Goal: Communication & Community: Participate in discussion

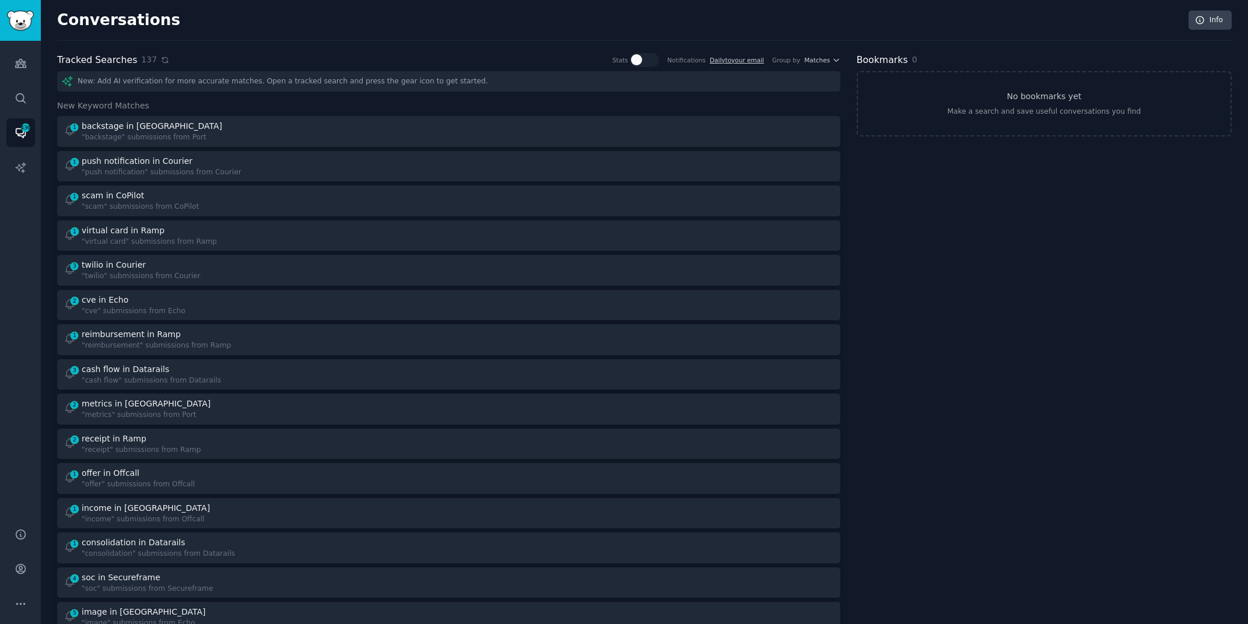
click at [162, 62] on icon at bounding box center [164, 59] width 5 height 5
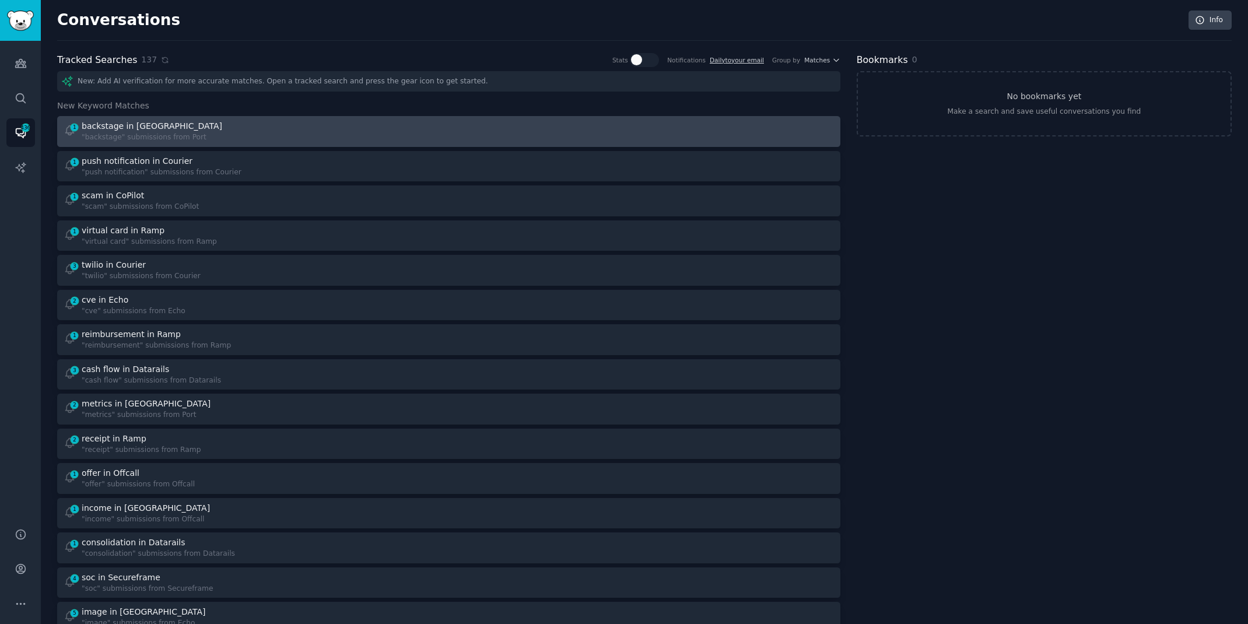
click at [181, 120] on div "backstage in [GEOGRAPHIC_DATA]" at bounding box center [153, 126] width 142 height 12
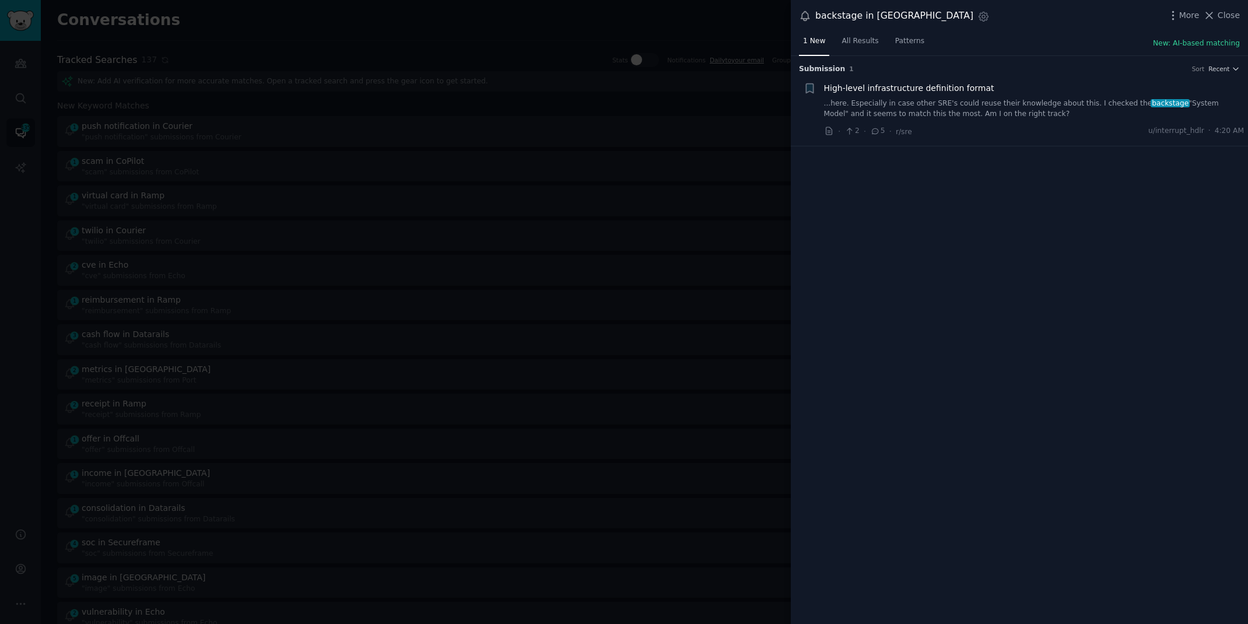
click at [1005, 106] on link "...here. Especially in case other SRE's could reuse their knowledge about this.…" at bounding box center [1034, 109] width 420 height 20
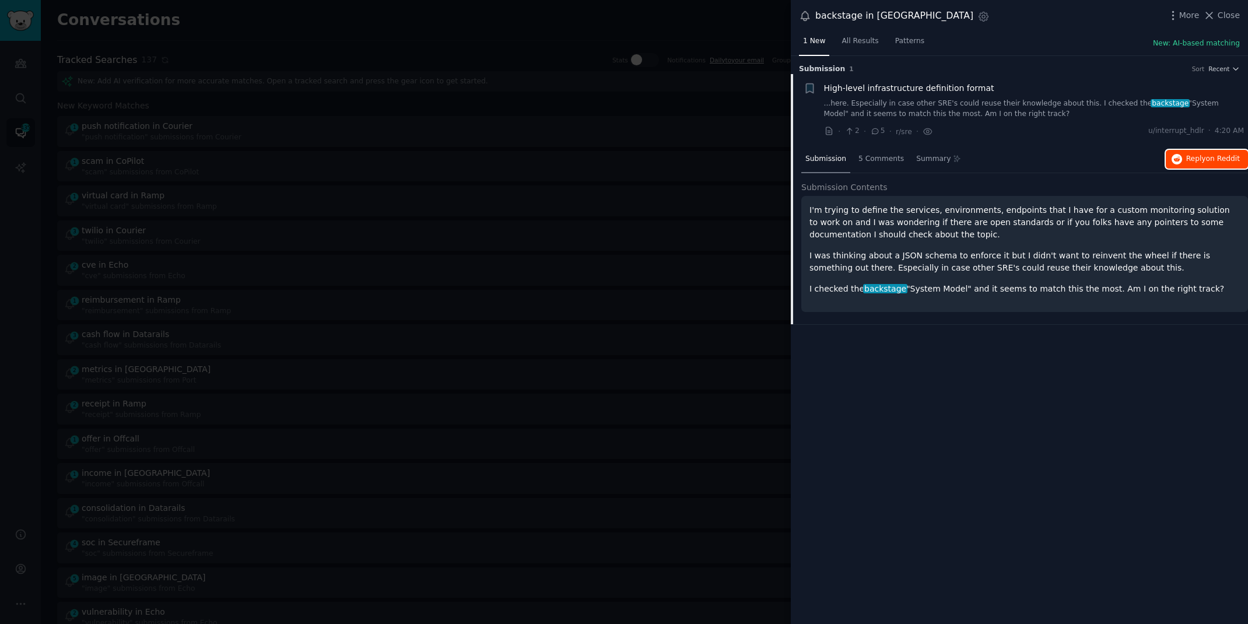
click at [1198, 166] on button "Reply on Reddit" at bounding box center [1207, 159] width 82 height 19
click at [289, 36] on div at bounding box center [624, 312] width 1248 height 624
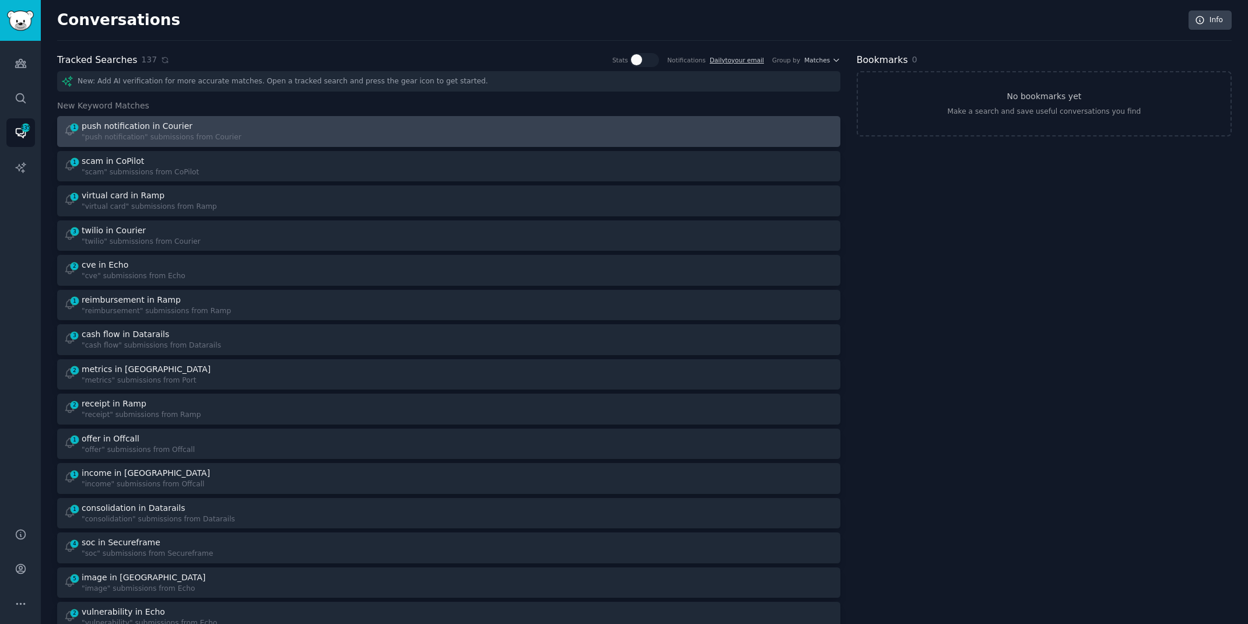
click at [227, 145] on link "1 push notification in Courier "push notification" submissions from Courier" at bounding box center [448, 131] width 783 height 31
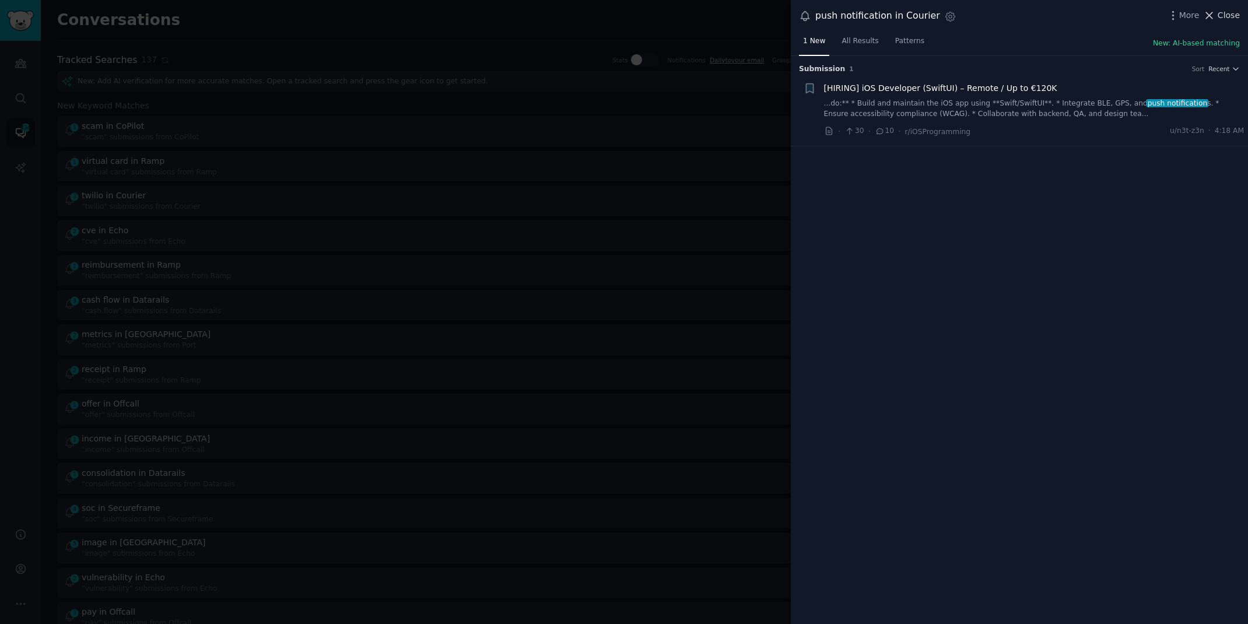
click at [1218, 19] on span "Close" at bounding box center [1228, 15] width 22 height 12
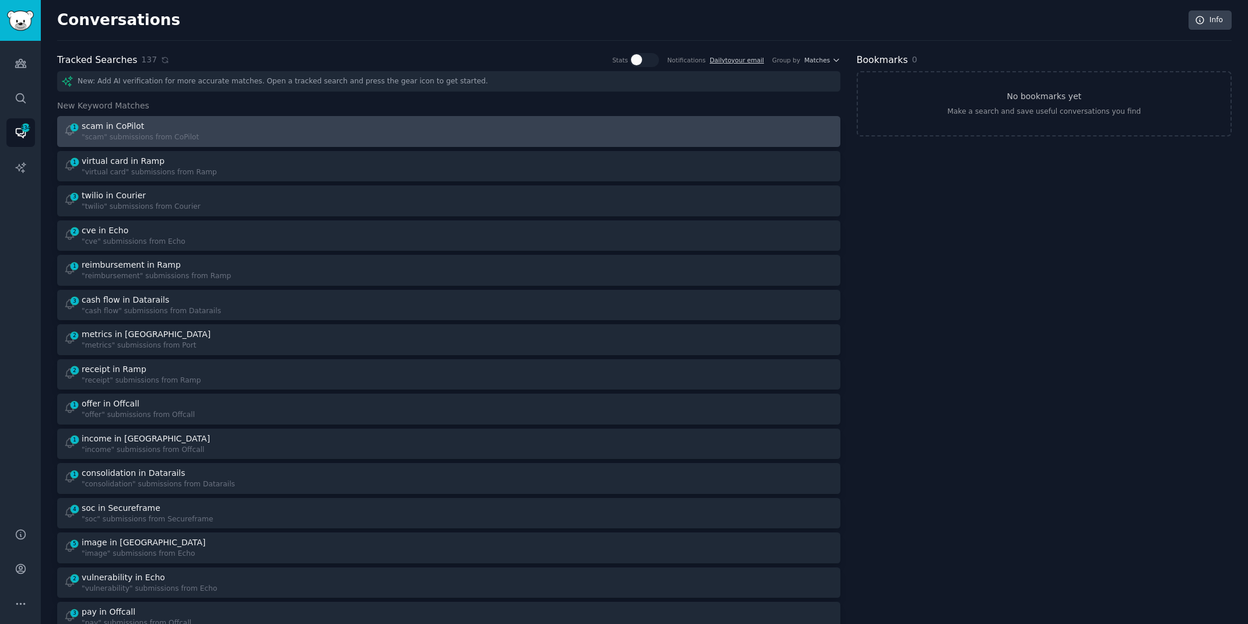
click at [278, 138] on div "1 scam in CoPilot "scam" submissions from CoPilot" at bounding box center [252, 131] width 377 height 23
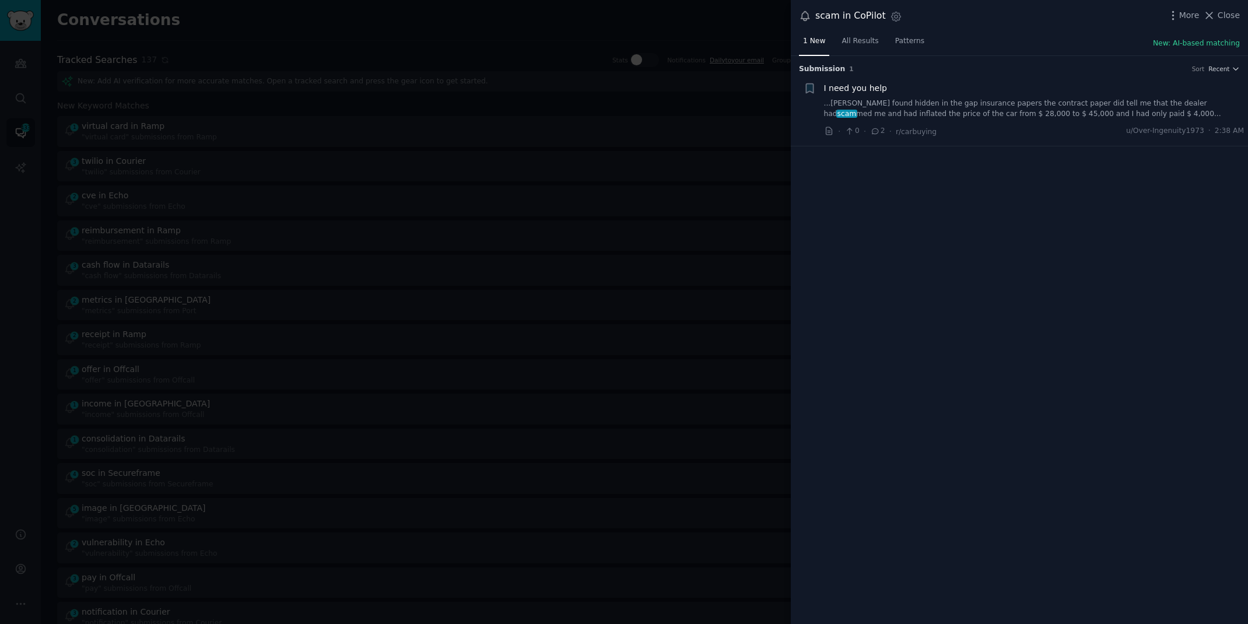
click at [1002, 103] on link "...[PERSON_NAME] found hidden in the gap insurance papers the contract paper di…" at bounding box center [1034, 109] width 420 height 20
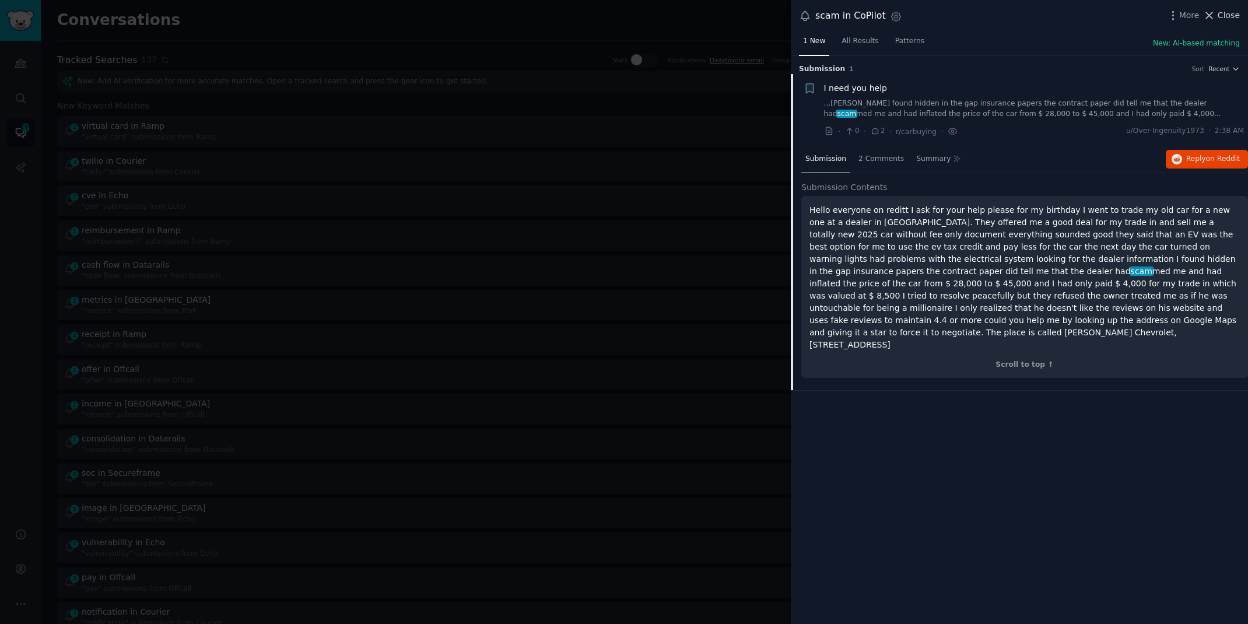
click at [1224, 18] on span "Close" at bounding box center [1228, 15] width 22 height 12
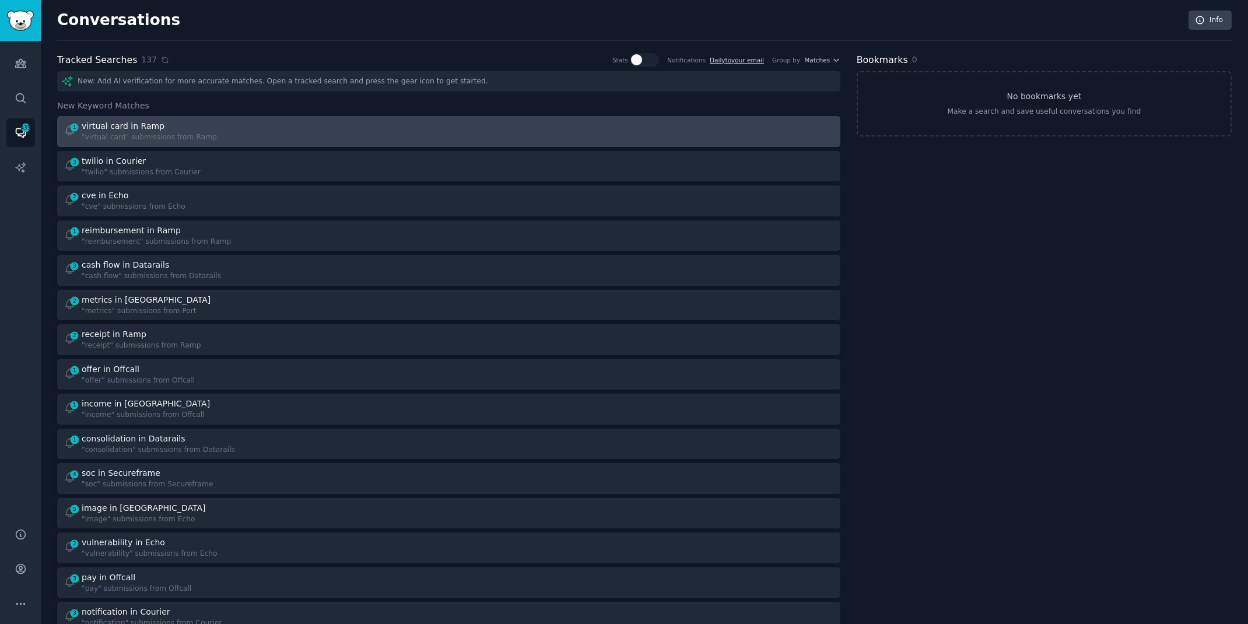
click at [206, 128] on div "virtual card in Ramp" at bounding box center [149, 126] width 135 height 12
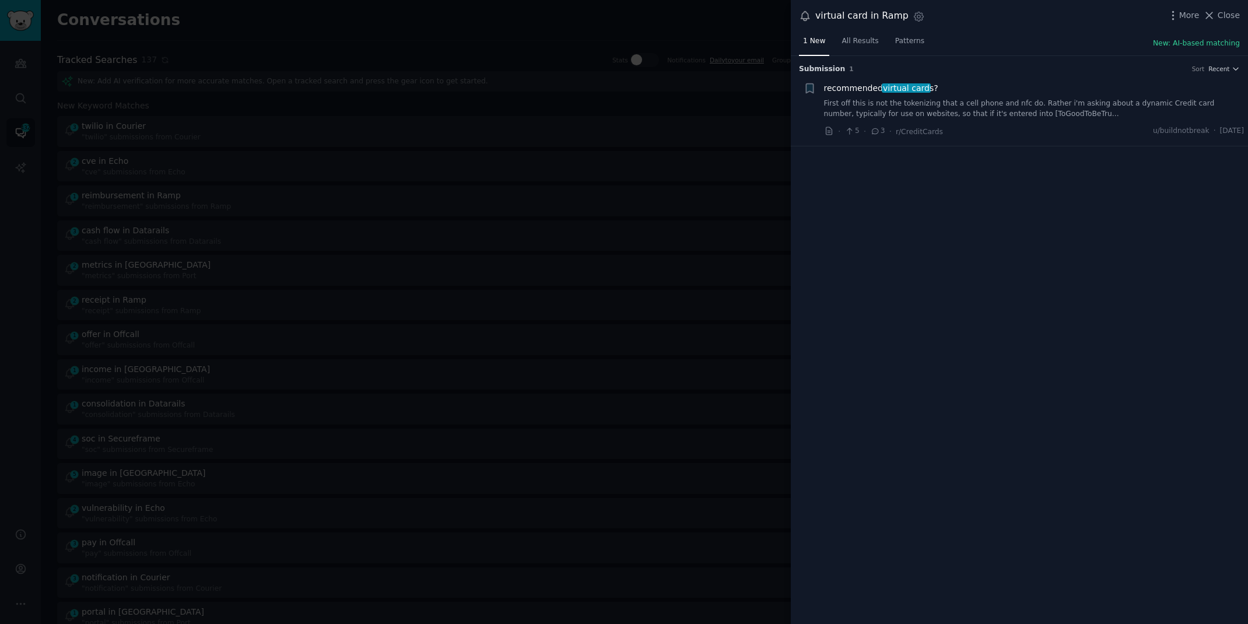
click at [877, 111] on link "First off this is not the tokenizing that a cell phone and nfc do. Rather i'm a…" at bounding box center [1034, 109] width 420 height 20
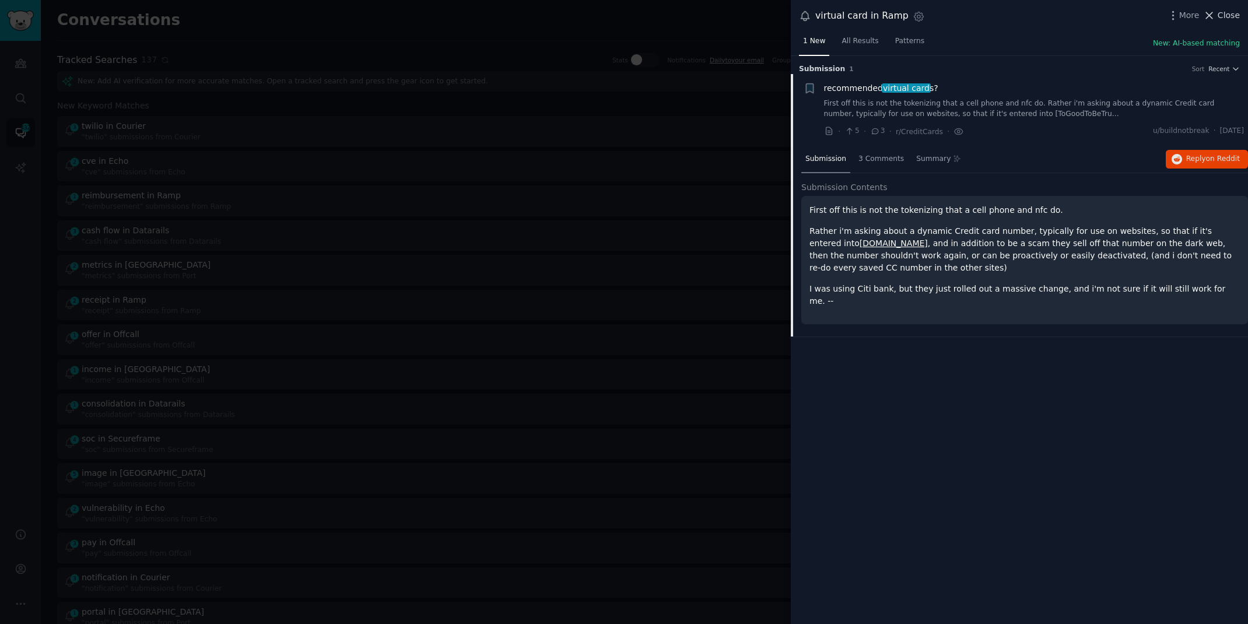
click at [1223, 12] on span "Close" at bounding box center [1228, 15] width 22 height 12
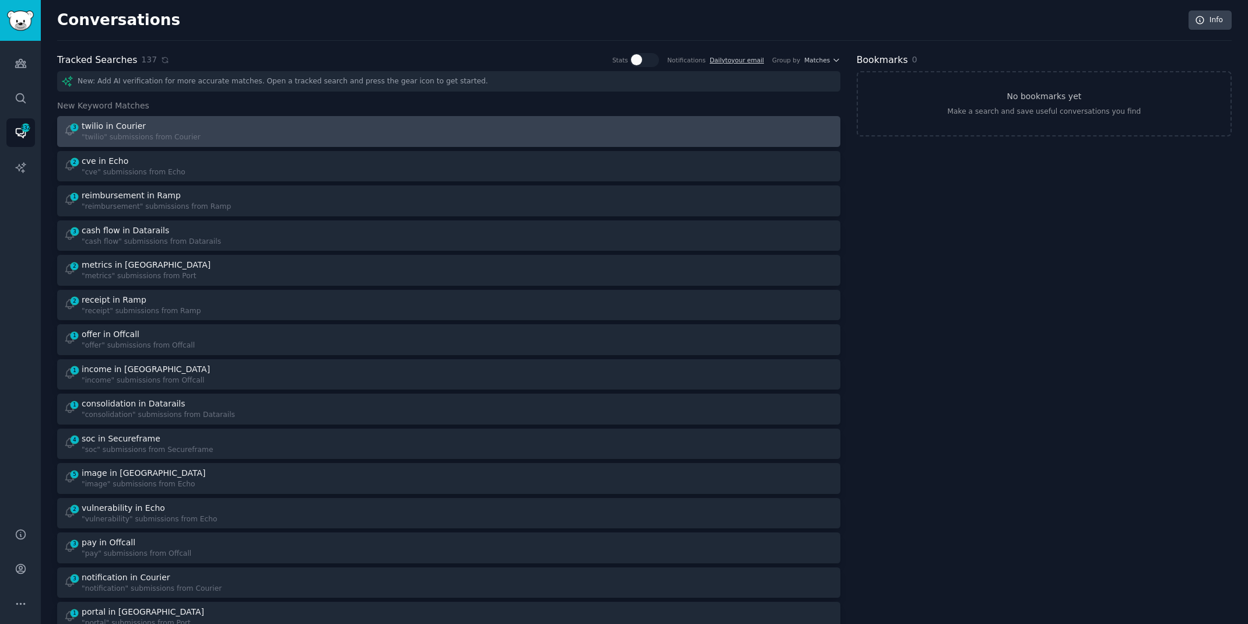
click at [268, 132] on div "3 twilio in Courier "twilio" submissions from Courier" at bounding box center [252, 131] width 377 height 23
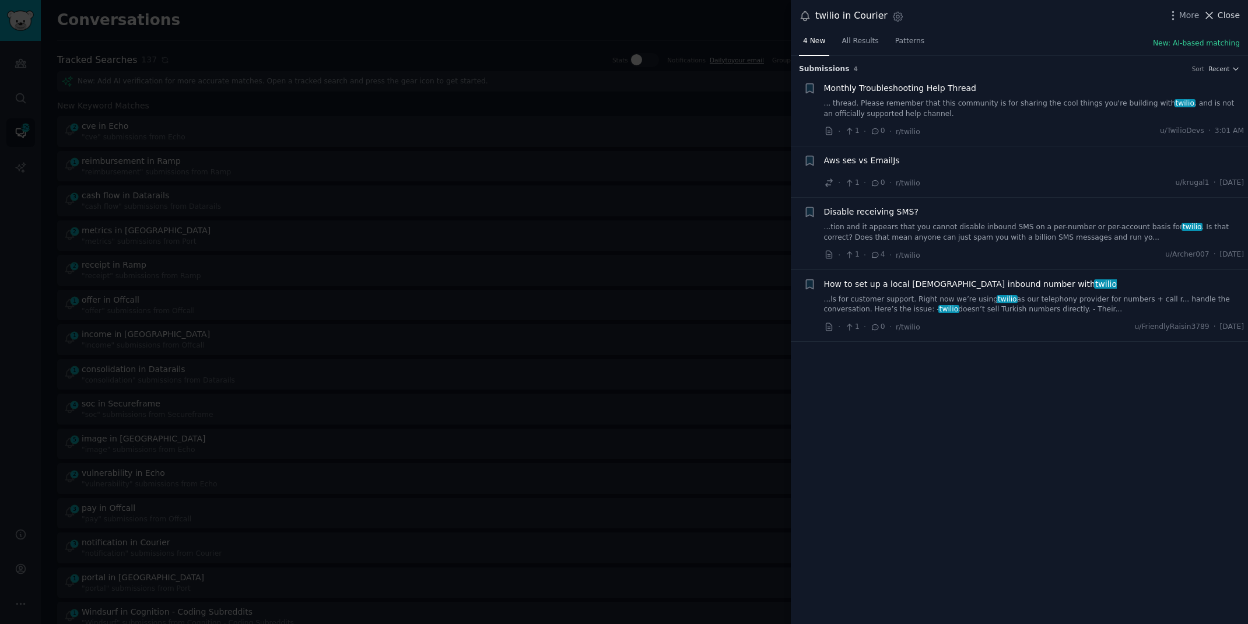
click at [1219, 12] on span "Close" at bounding box center [1228, 15] width 22 height 12
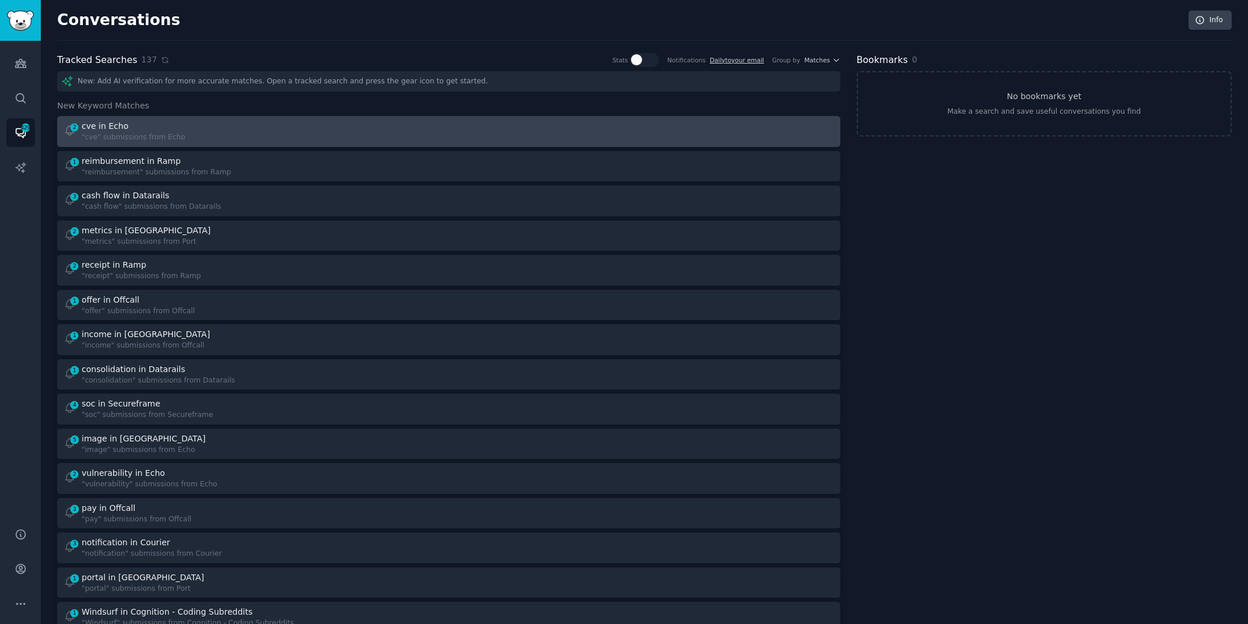
click at [237, 135] on div "2 cve in Echo "cve" submissions from Echo" at bounding box center [252, 131] width 377 height 23
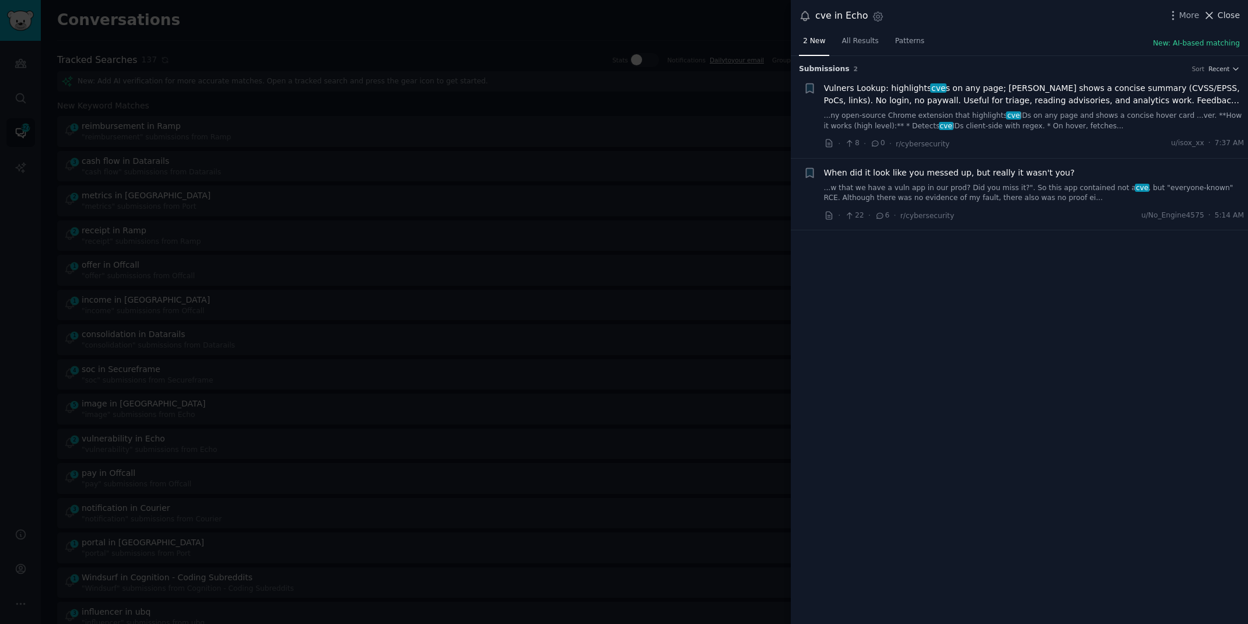
click at [1230, 13] on span "Close" at bounding box center [1228, 15] width 22 height 12
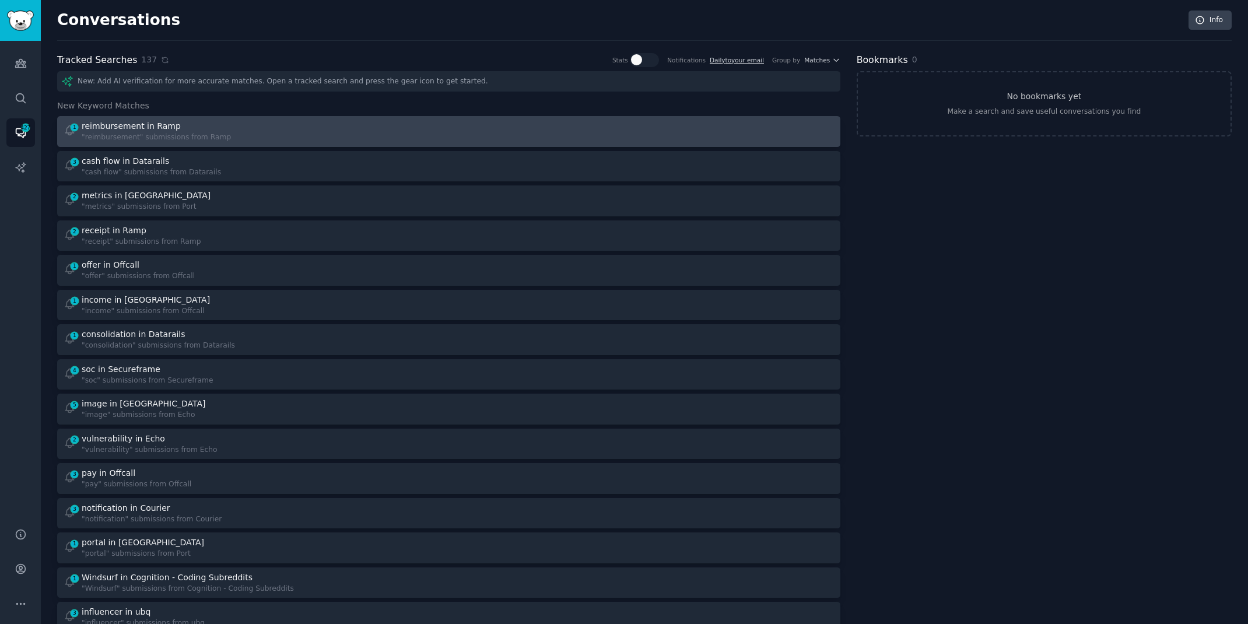
click at [312, 124] on div "1 reimbursement in Ramp "reimbursement" submissions from Ramp" at bounding box center [252, 131] width 377 height 23
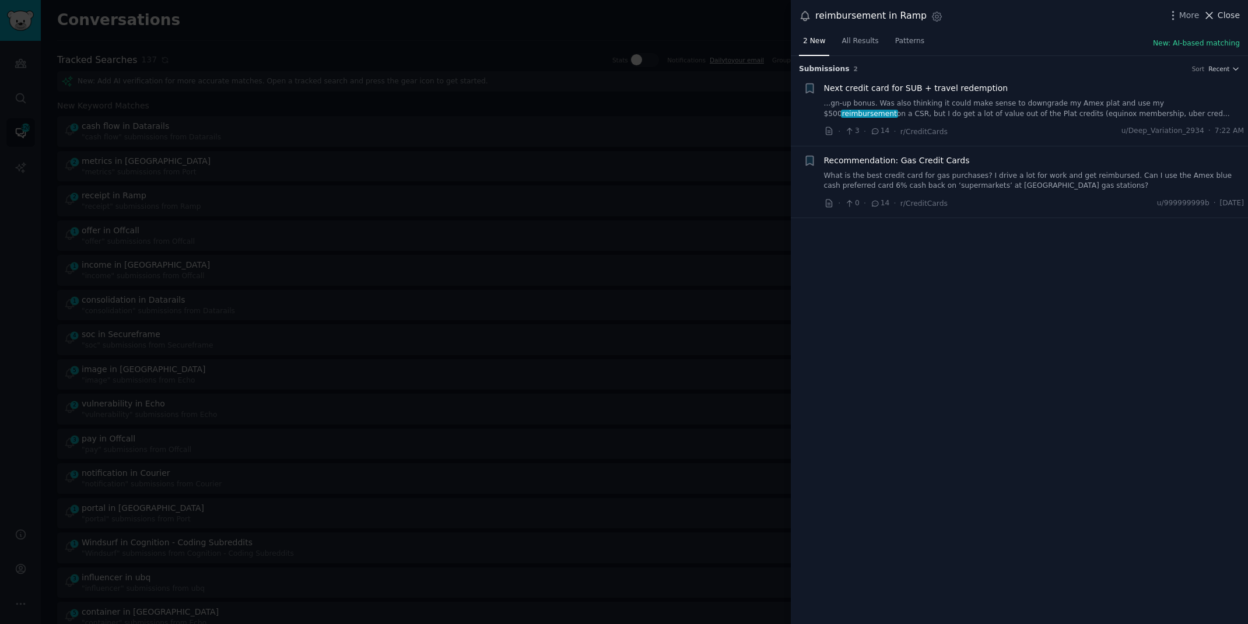
click at [1221, 19] on span "Close" at bounding box center [1228, 15] width 22 height 12
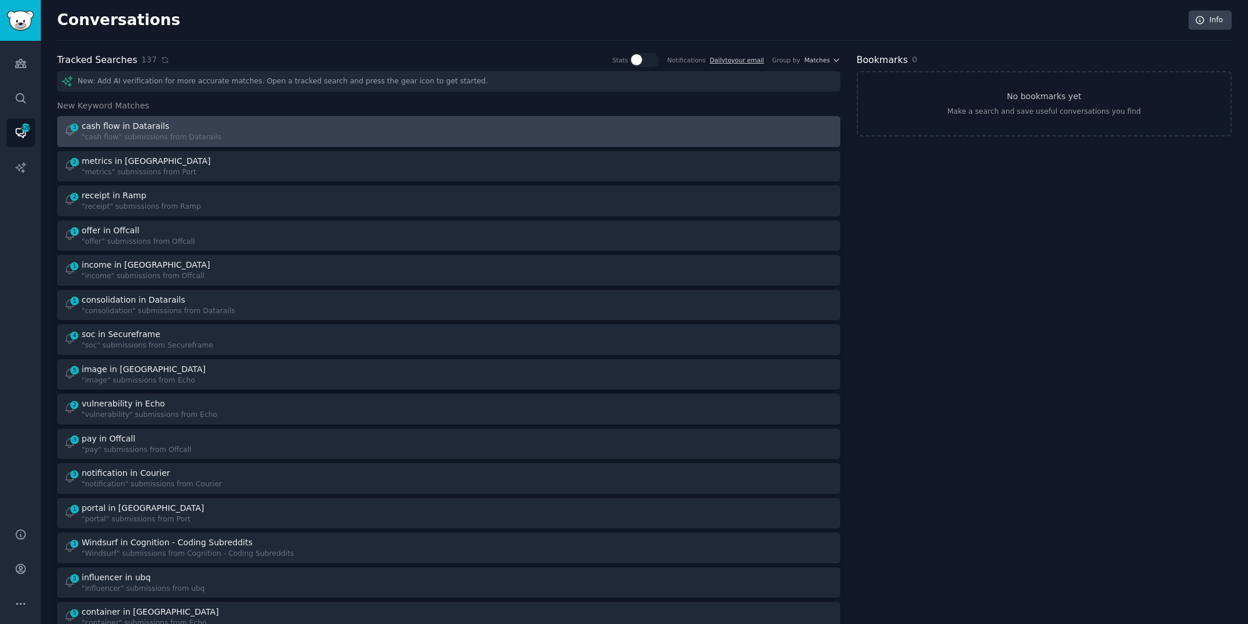
click at [221, 129] on div "3 cash flow in Datarails "cash flow" submissions from Datarails" at bounding box center [252, 131] width 377 height 23
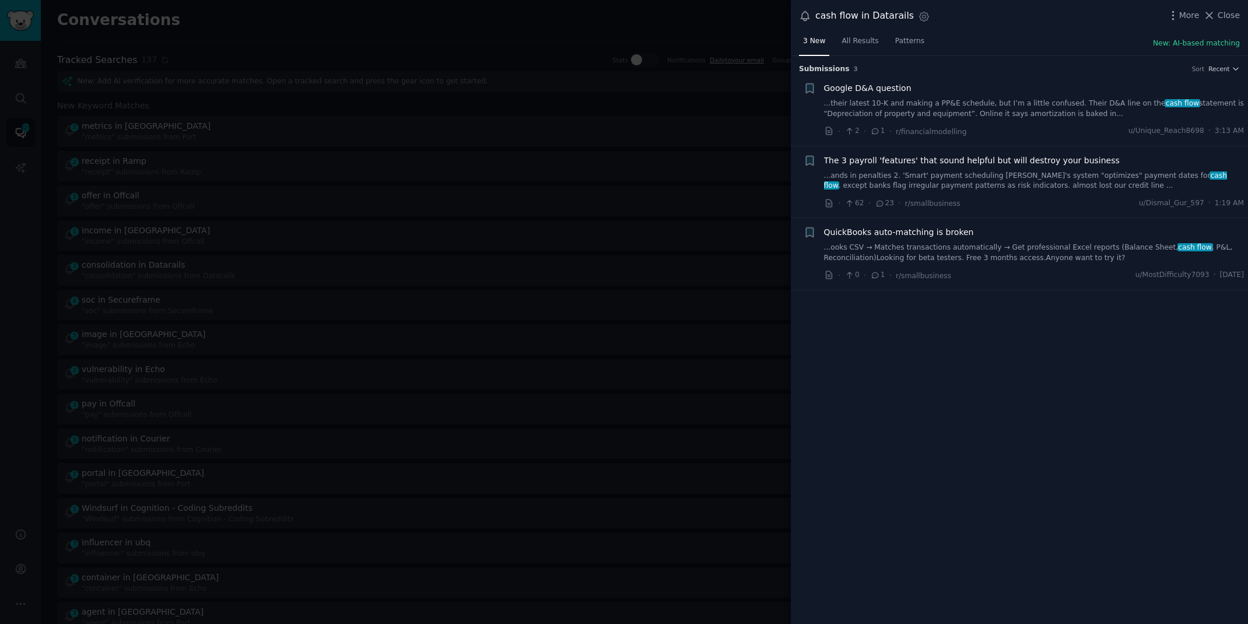
click at [1022, 251] on link "...ooks CSV → Matches transactions automatically → Get professional Excel repor…" at bounding box center [1034, 253] width 420 height 20
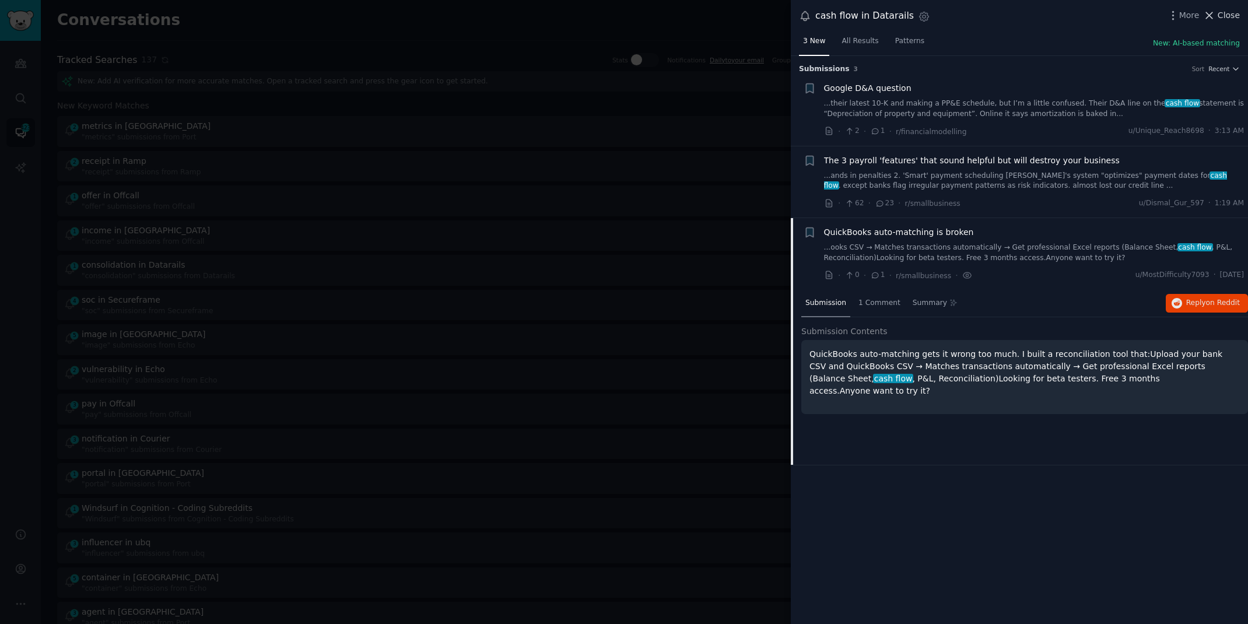
click at [1224, 11] on span "Close" at bounding box center [1228, 15] width 22 height 12
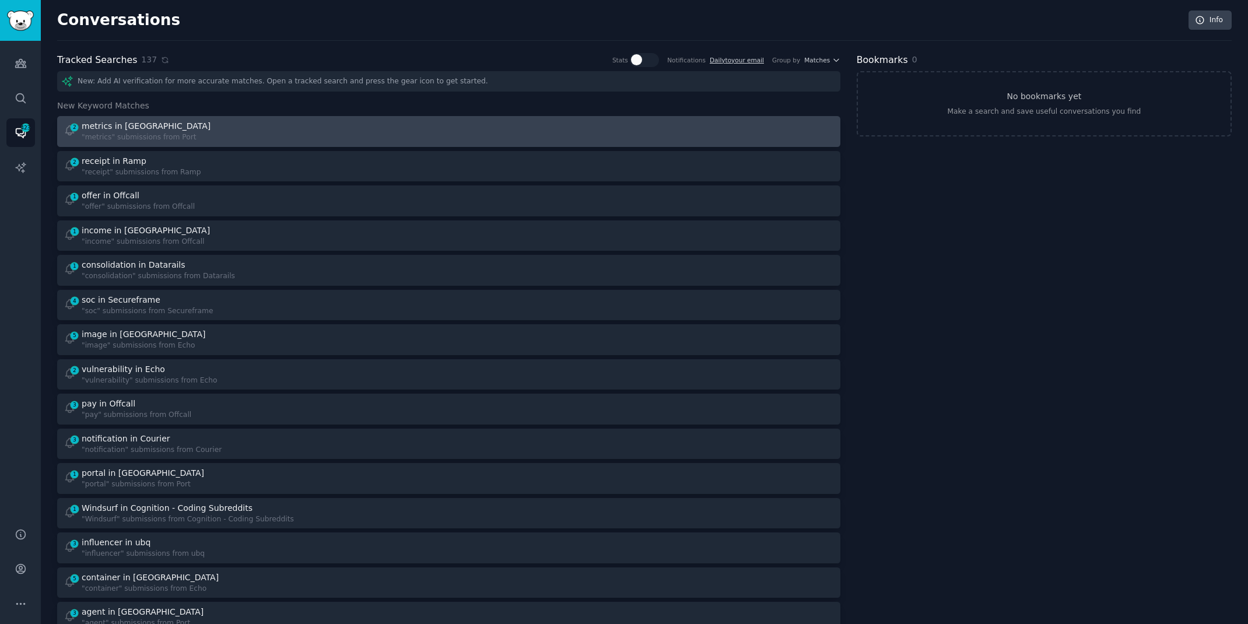
click at [296, 137] on div "2 metrics in Port "metrics" submissions from [GEOGRAPHIC_DATA]" at bounding box center [252, 131] width 377 height 23
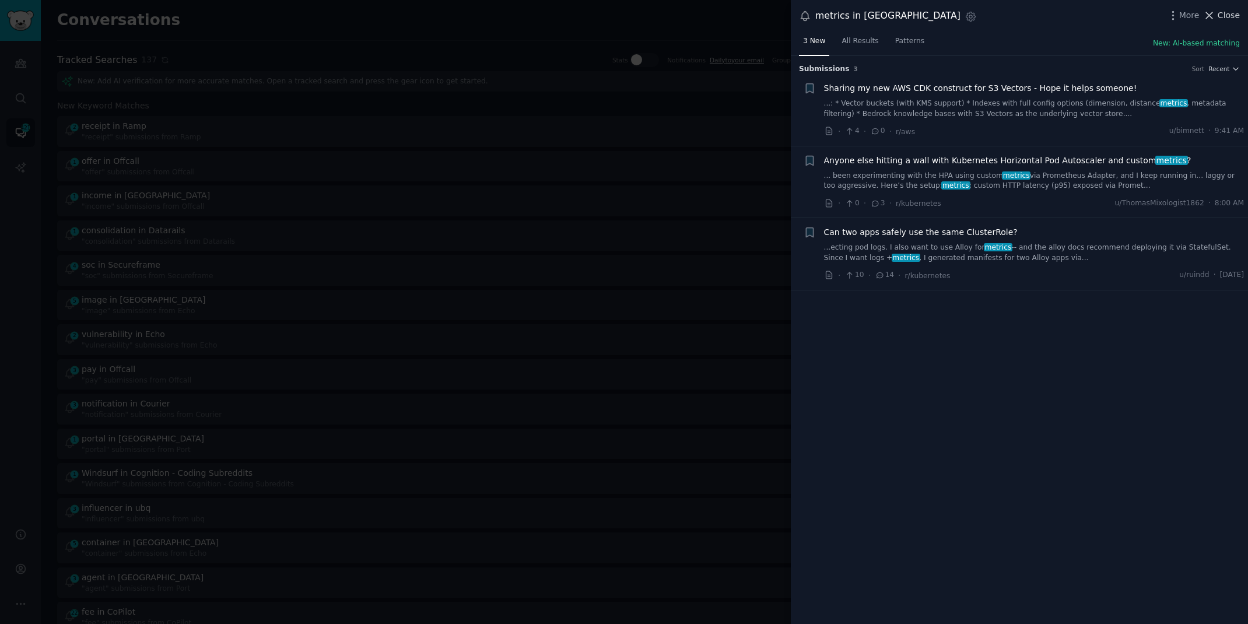
click at [1226, 13] on span "Close" at bounding box center [1228, 15] width 22 height 12
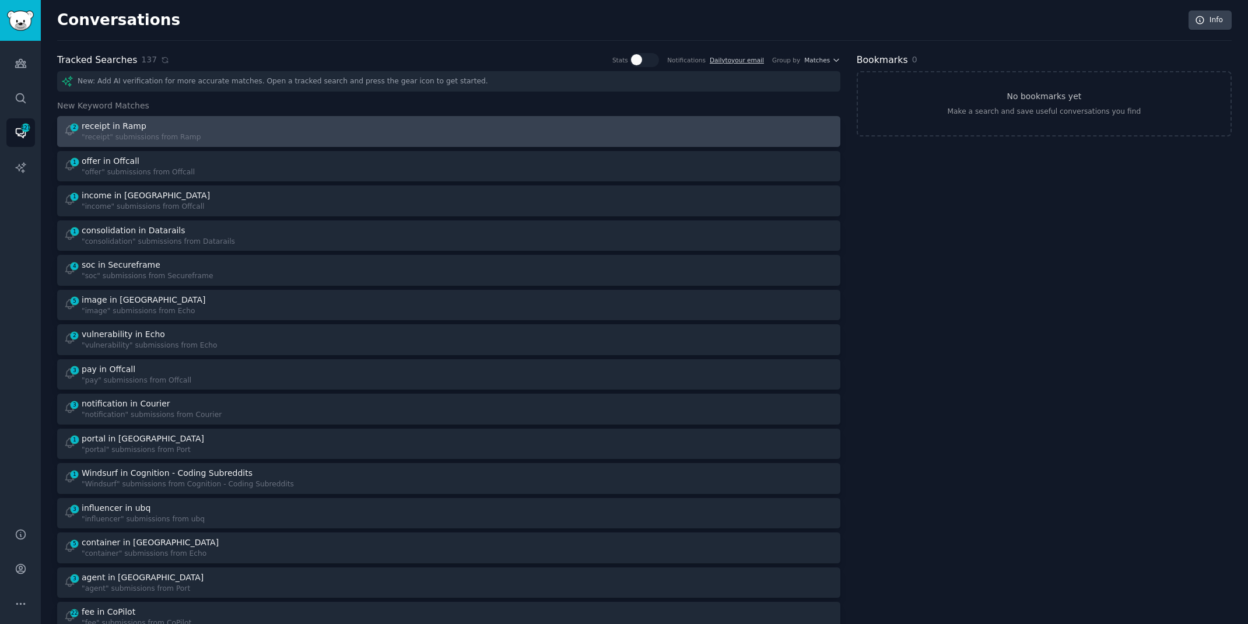
click at [283, 131] on div "2 receipt in Ramp "receipt" submissions from Ramp" at bounding box center [252, 131] width 377 height 23
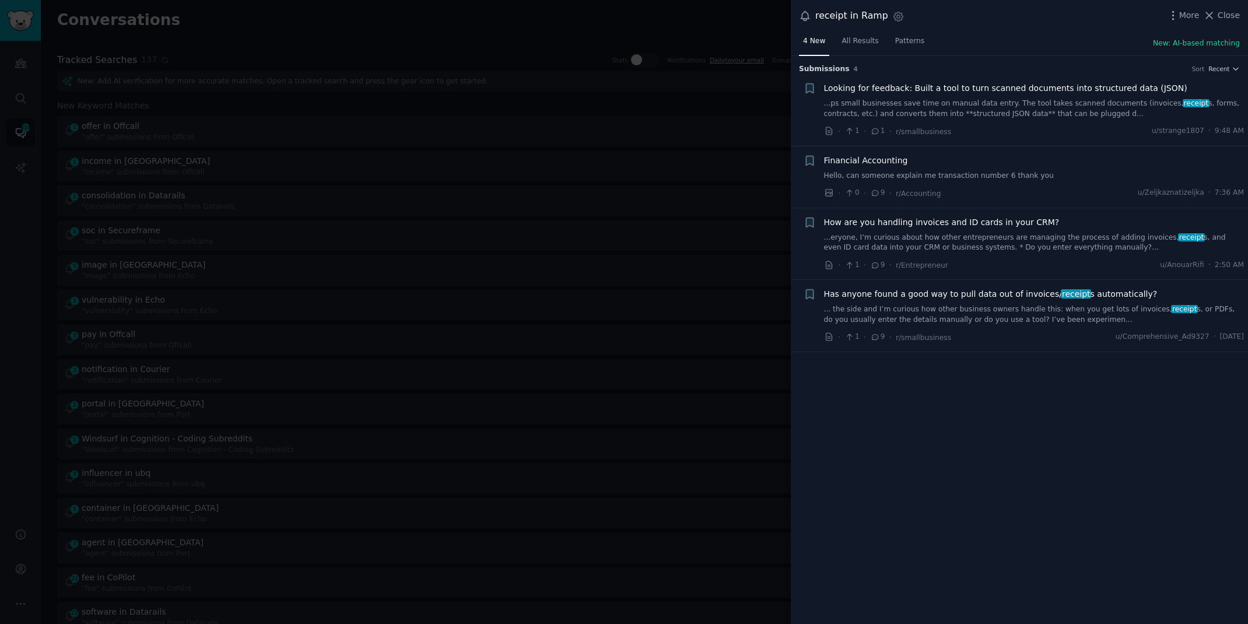
click at [1010, 312] on link "... the side and I’m curious how other business owners handle this: when you ge…" at bounding box center [1034, 314] width 420 height 20
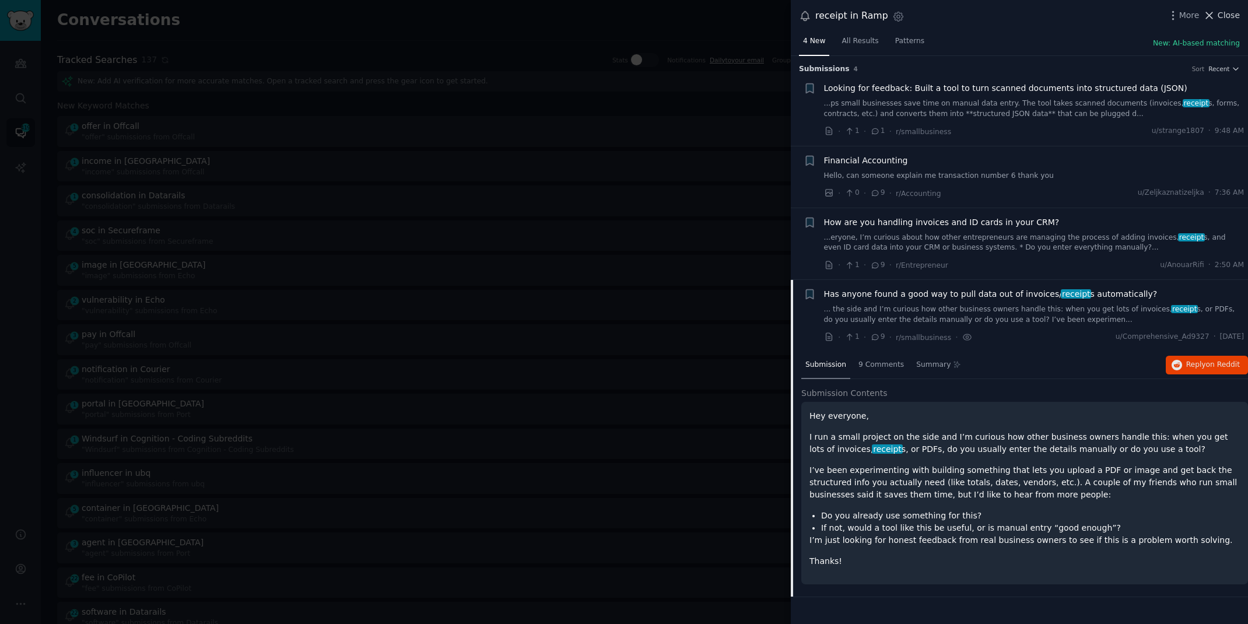
click at [1232, 16] on span "Close" at bounding box center [1228, 15] width 22 height 12
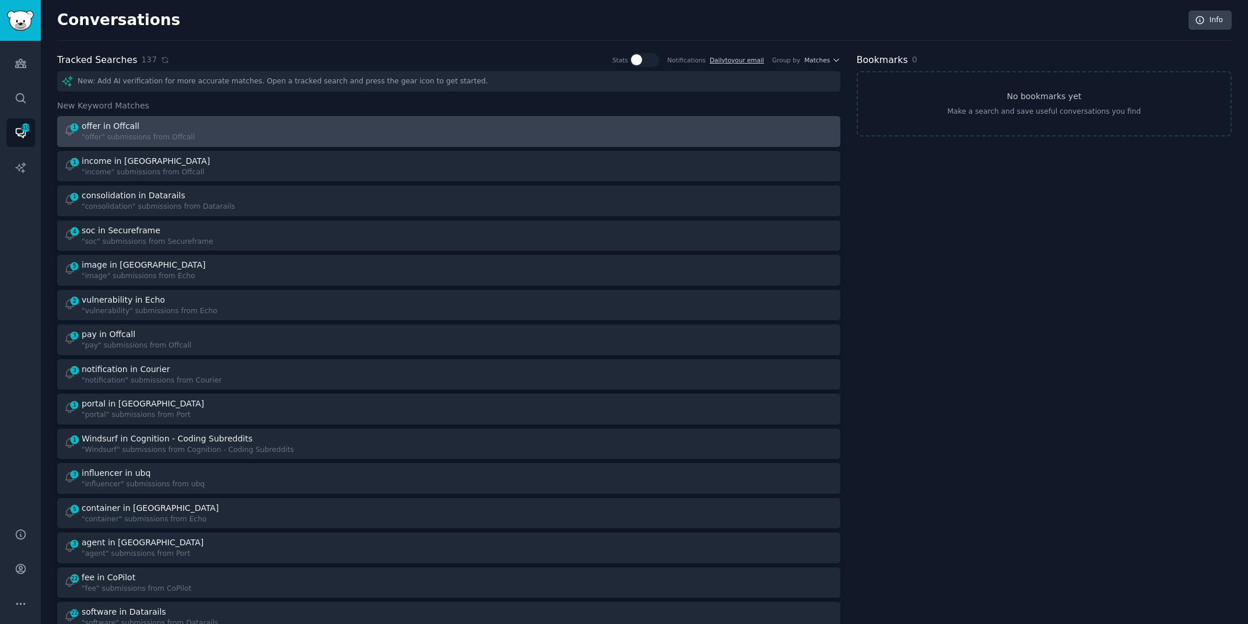
click at [432, 139] on div "1 offer in Offcall "offer" submissions from Offcall" at bounding box center [252, 131] width 377 height 23
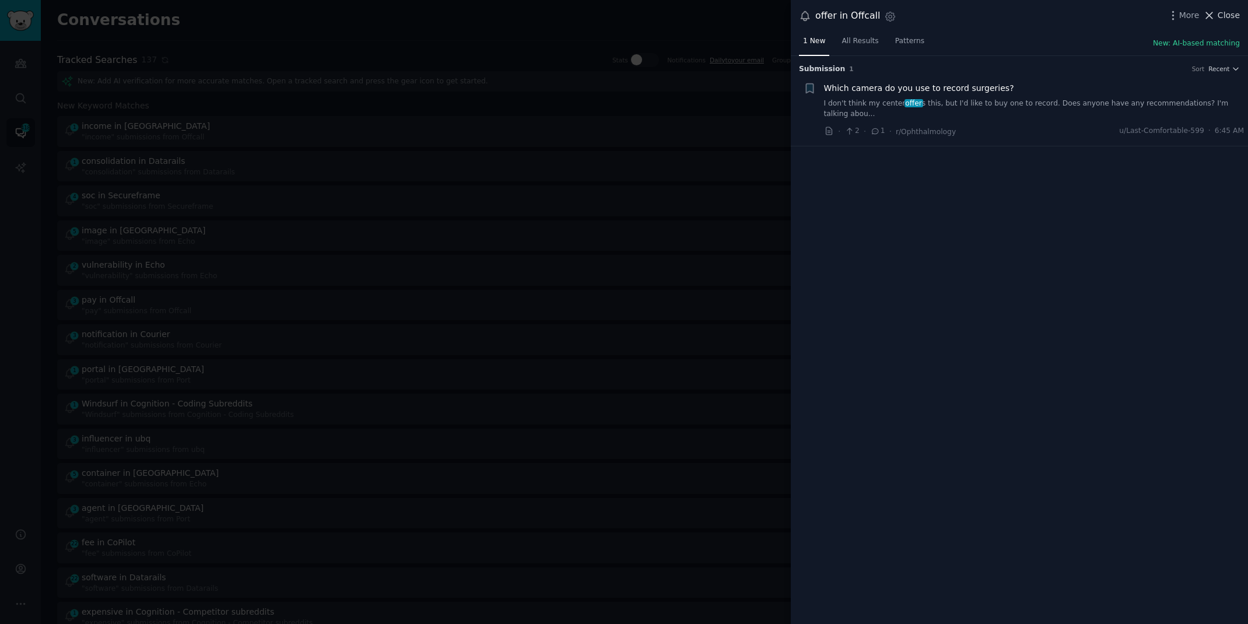
click at [1224, 16] on span "Close" at bounding box center [1228, 15] width 22 height 12
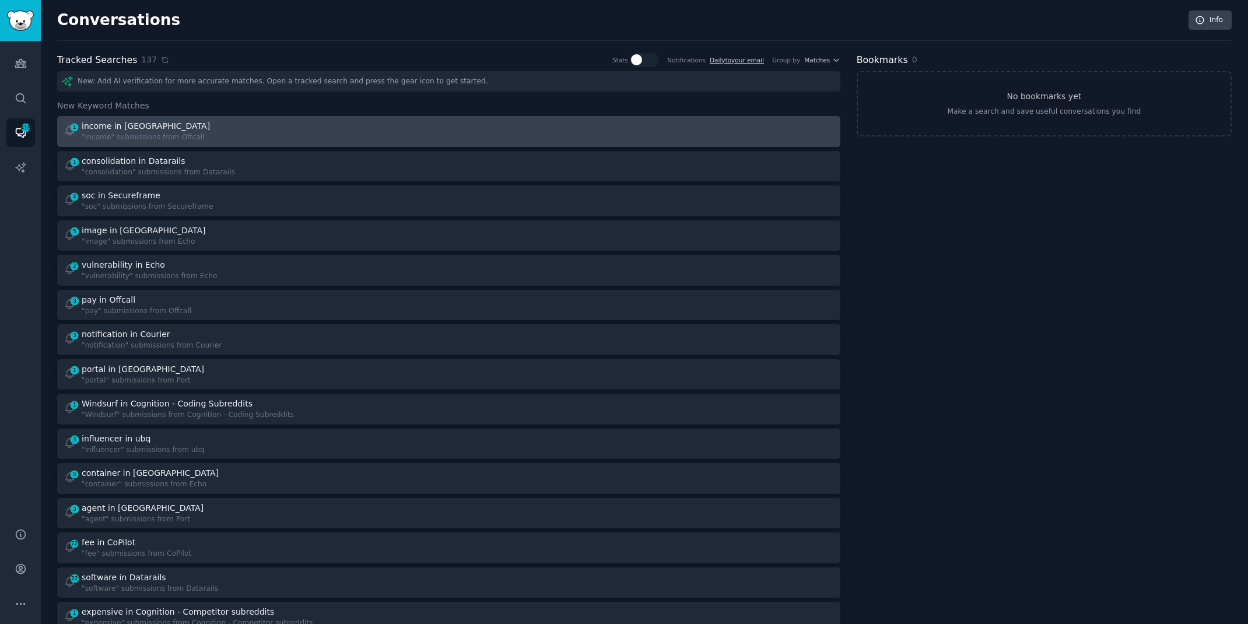
click at [422, 128] on div "1 income in Offcall "income" submissions from Offcall" at bounding box center [252, 131] width 377 height 23
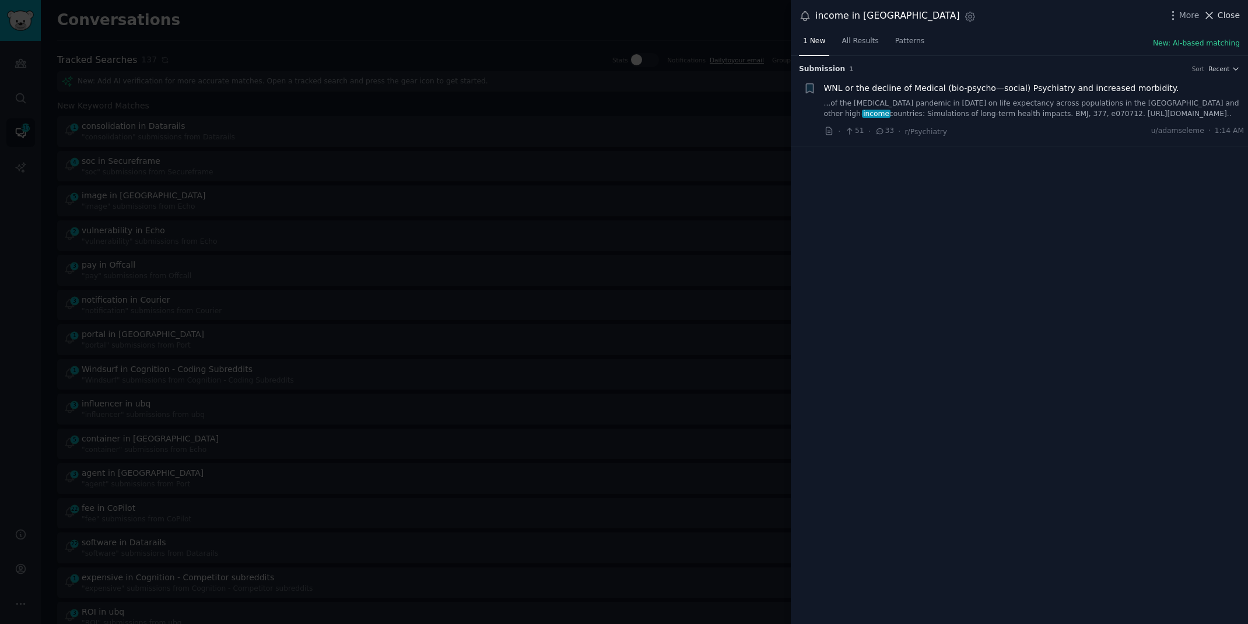
click at [1219, 15] on span "Close" at bounding box center [1228, 15] width 22 height 12
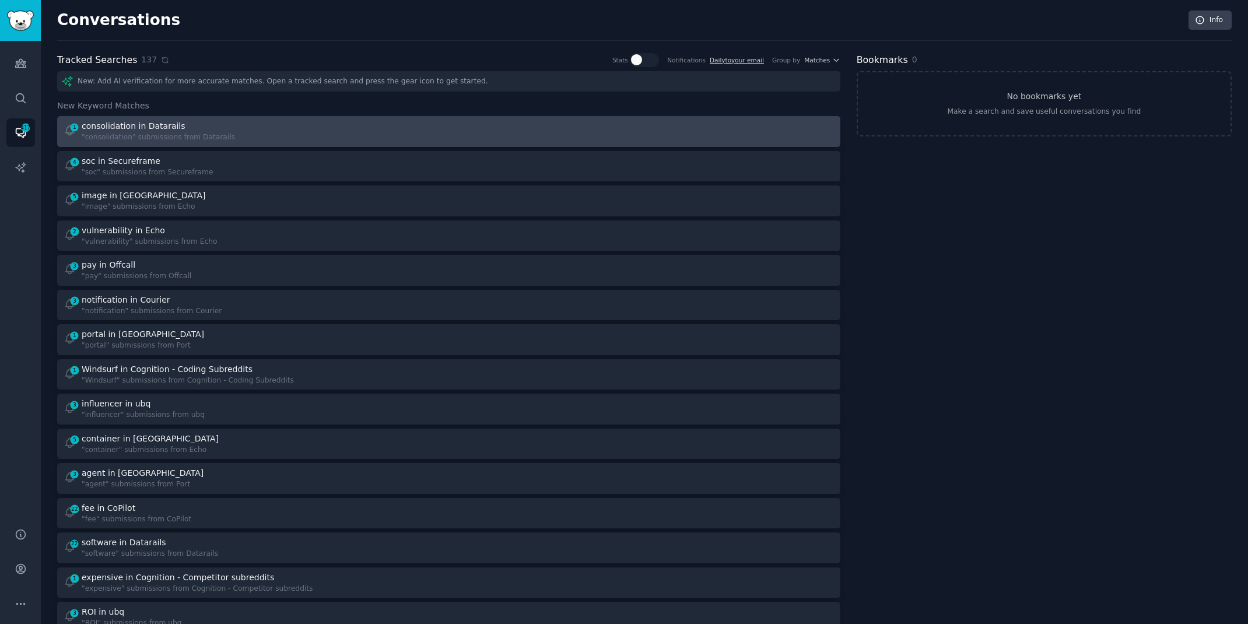
click at [501, 139] on div at bounding box center [645, 131] width 377 height 23
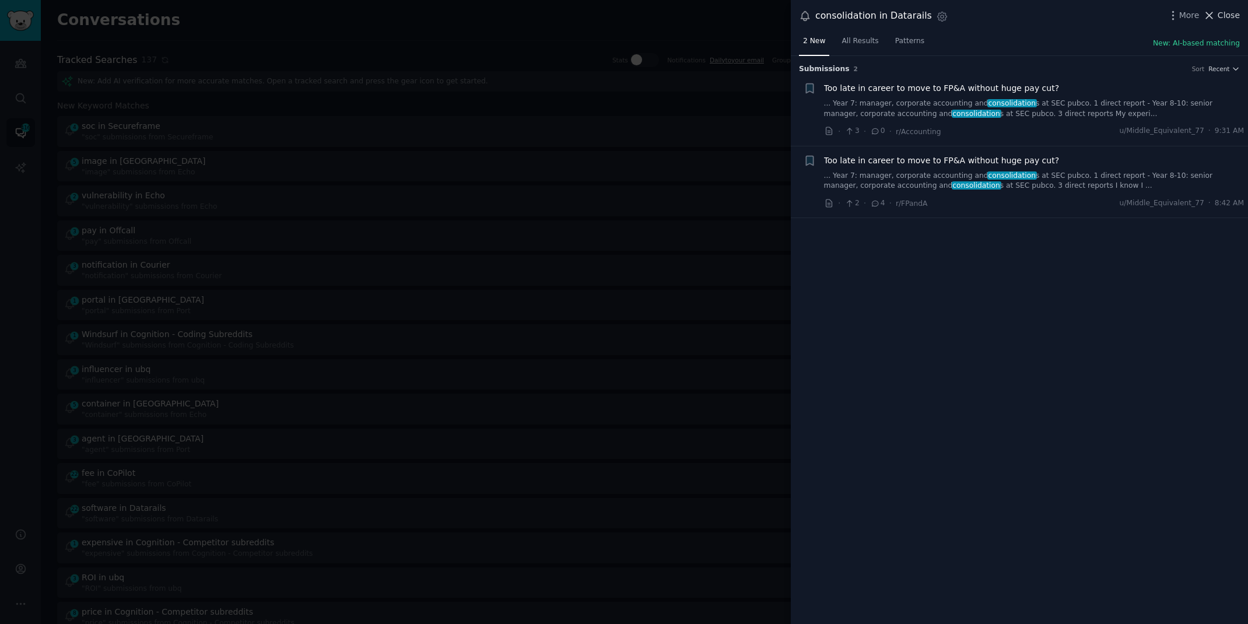
click at [1231, 14] on span "Close" at bounding box center [1228, 15] width 22 height 12
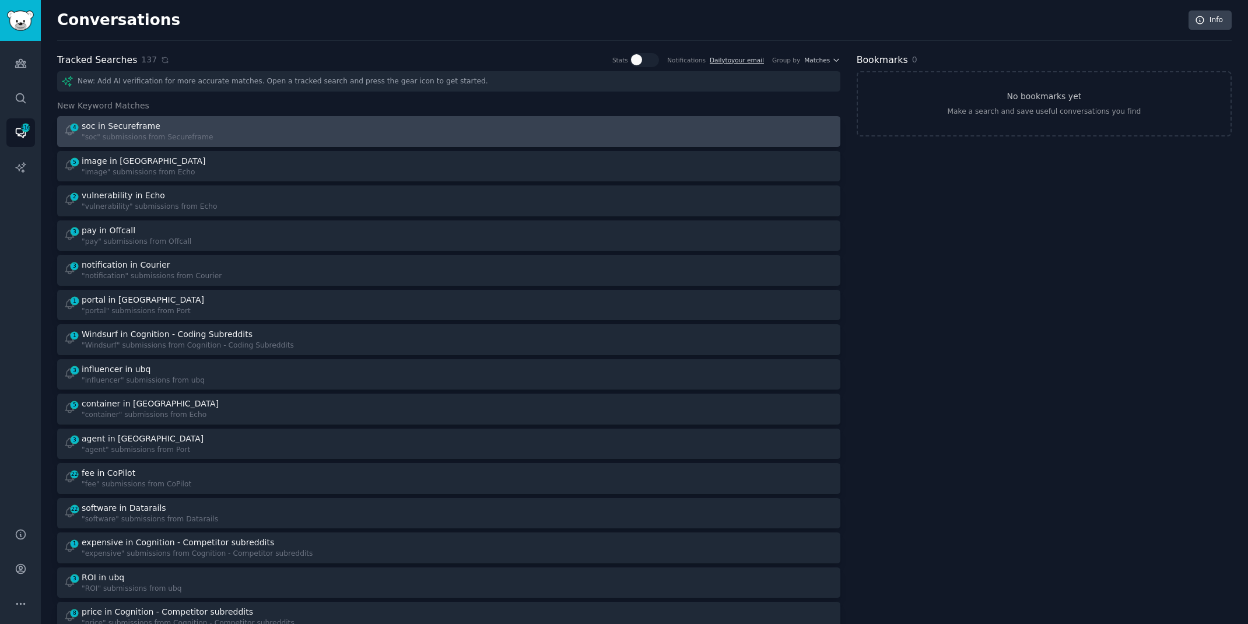
click at [331, 128] on div "4 soc in Secureframe "soc" submissions from Secureframe" at bounding box center [252, 131] width 377 height 23
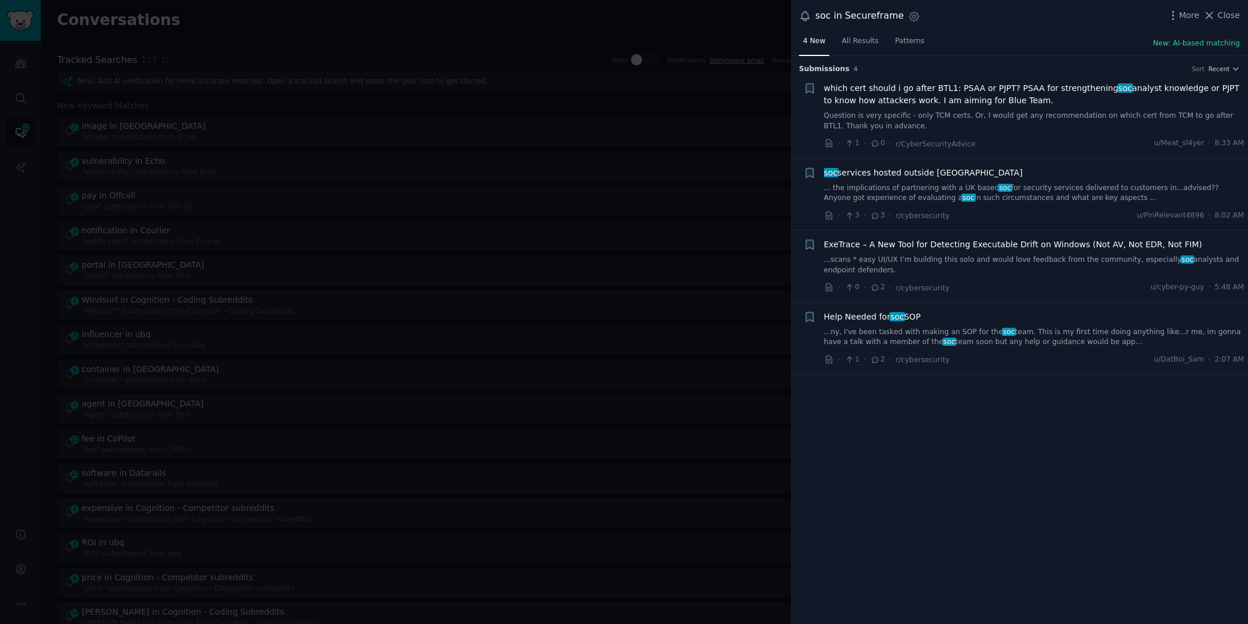
click at [1127, 331] on link "...ny, I've been tasked with making an SOP for the soc team. This is my first t…" at bounding box center [1034, 337] width 420 height 20
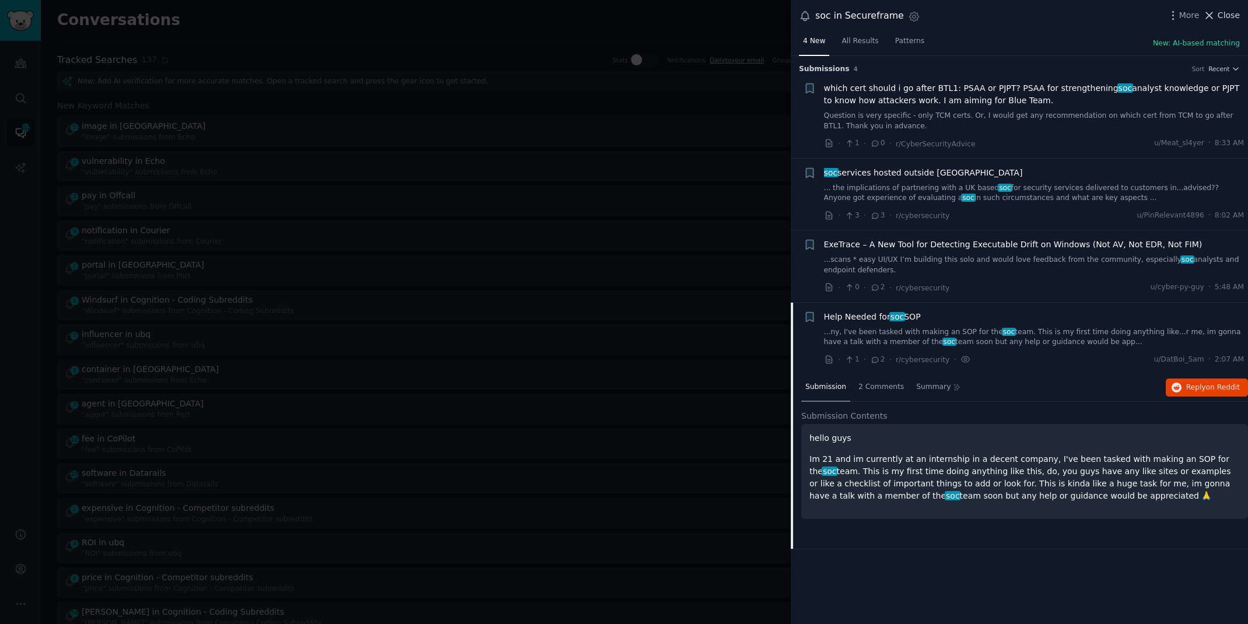
click at [1215, 13] on icon at bounding box center [1209, 15] width 12 height 12
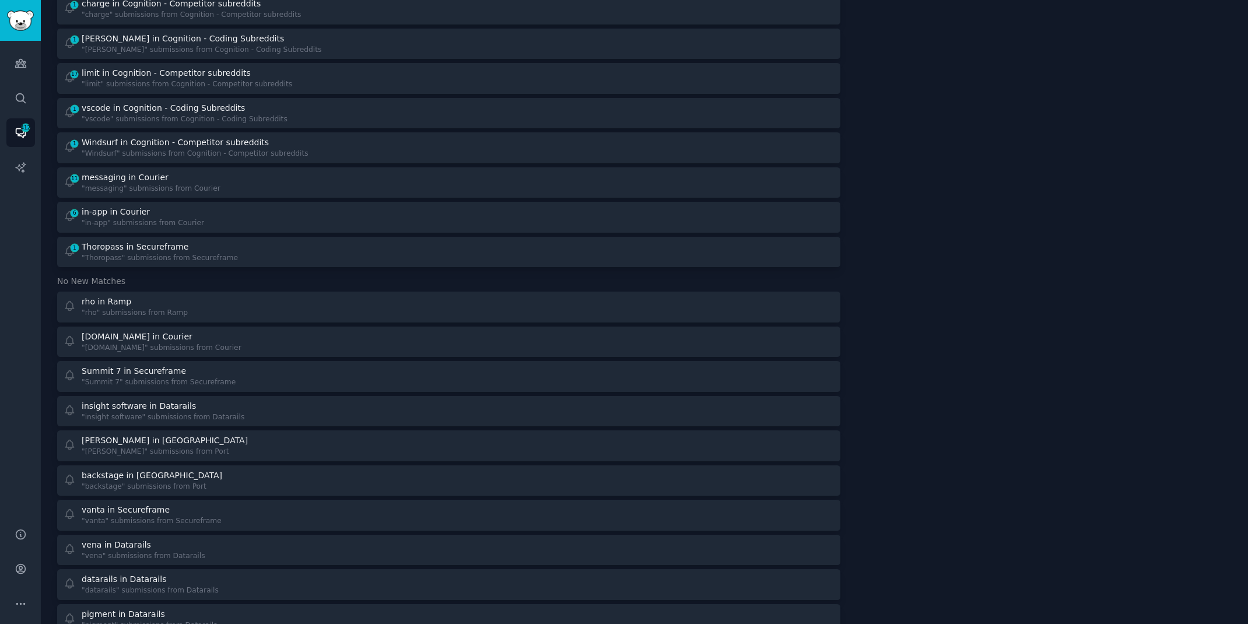
scroll to position [1054, 0]
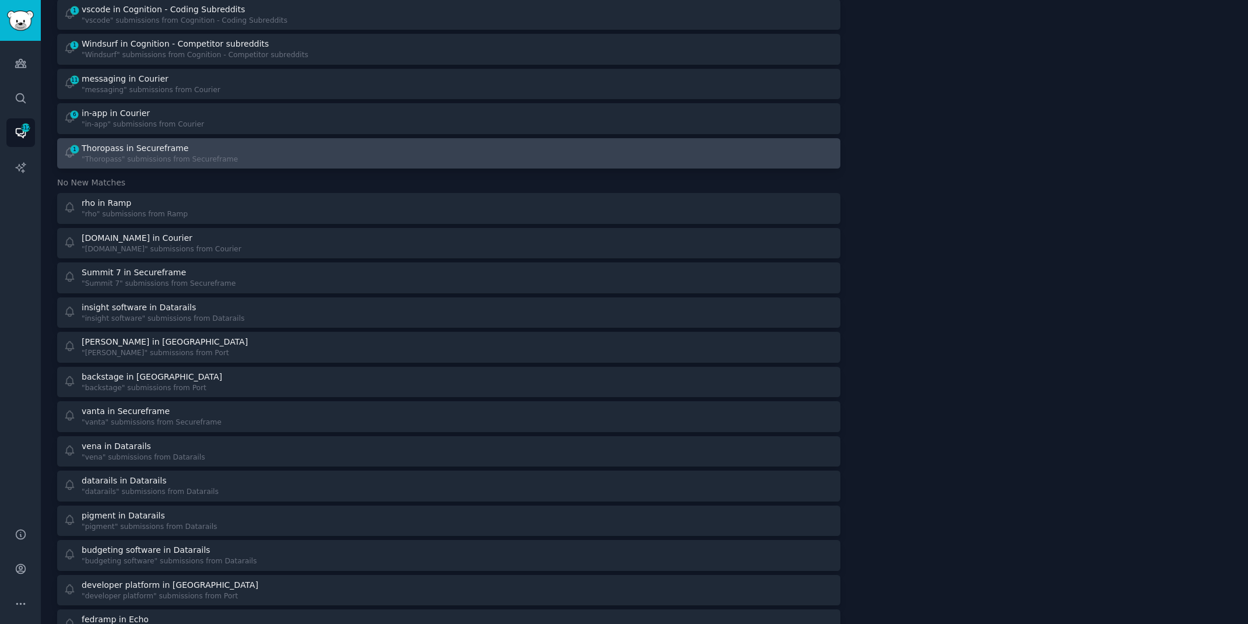
click at [241, 152] on div "1 Thoropass in Secureframe "Thoropass" submissions from Secureframe" at bounding box center [252, 153] width 377 height 23
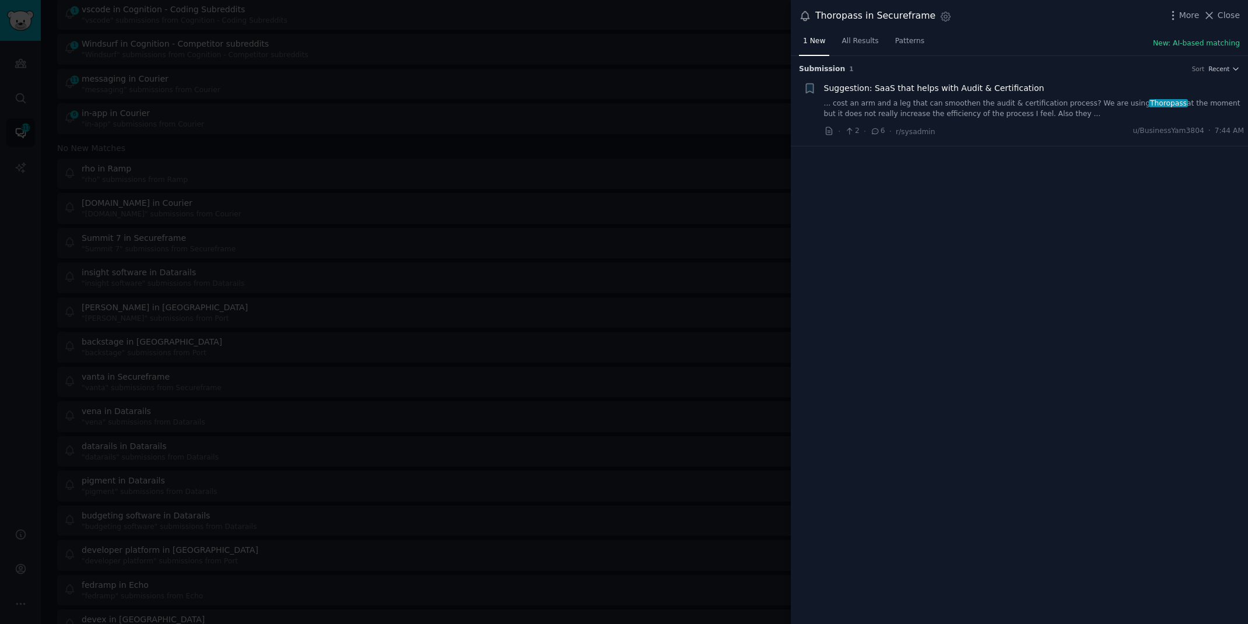
click at [915, 103] on link "... cost an arm and a leg that can smoothen the audit & certification process? …" at bounding box center [1034, 109] width 420 height 20
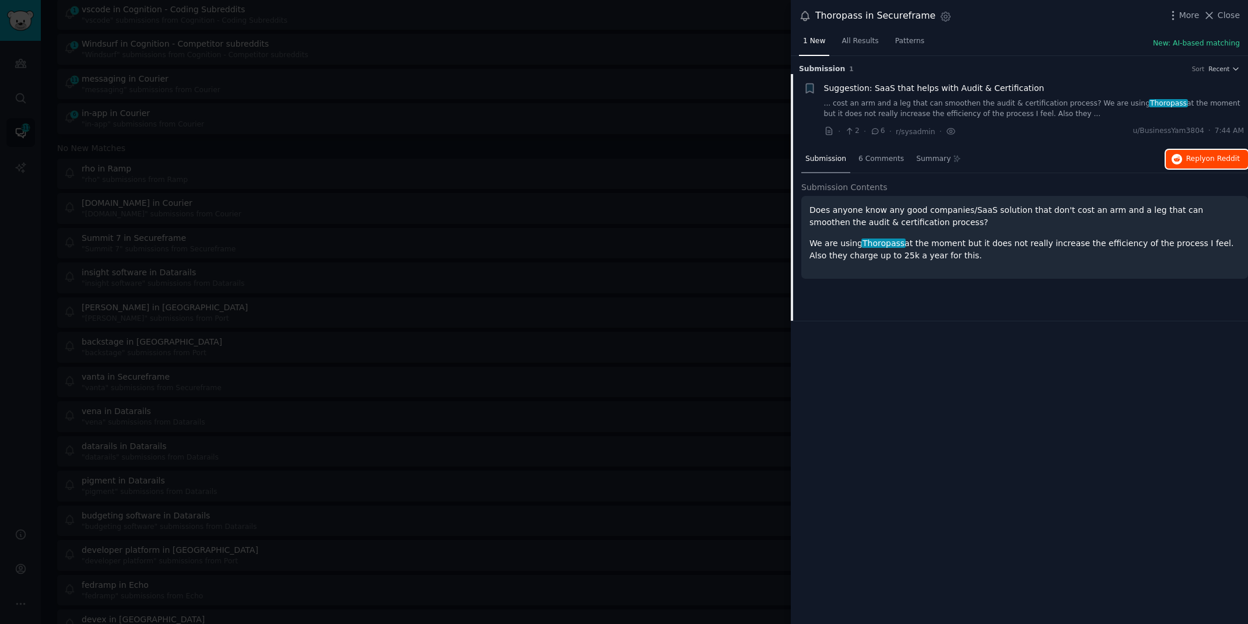
click at [1201, 156] on span "Reply on Reddit" at bounding box center [1213, 159] width 54 height 10
click at [516, 17] on div at bounding box center [624, 312] width 1248 height 624
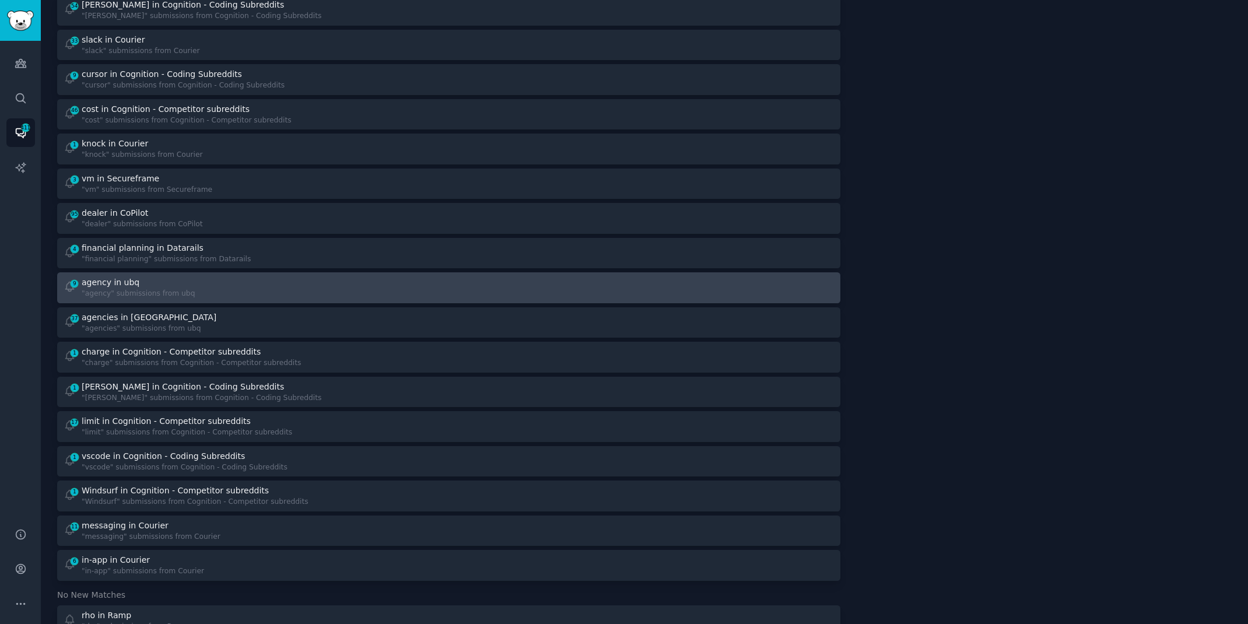
scroll to position [608, 0]
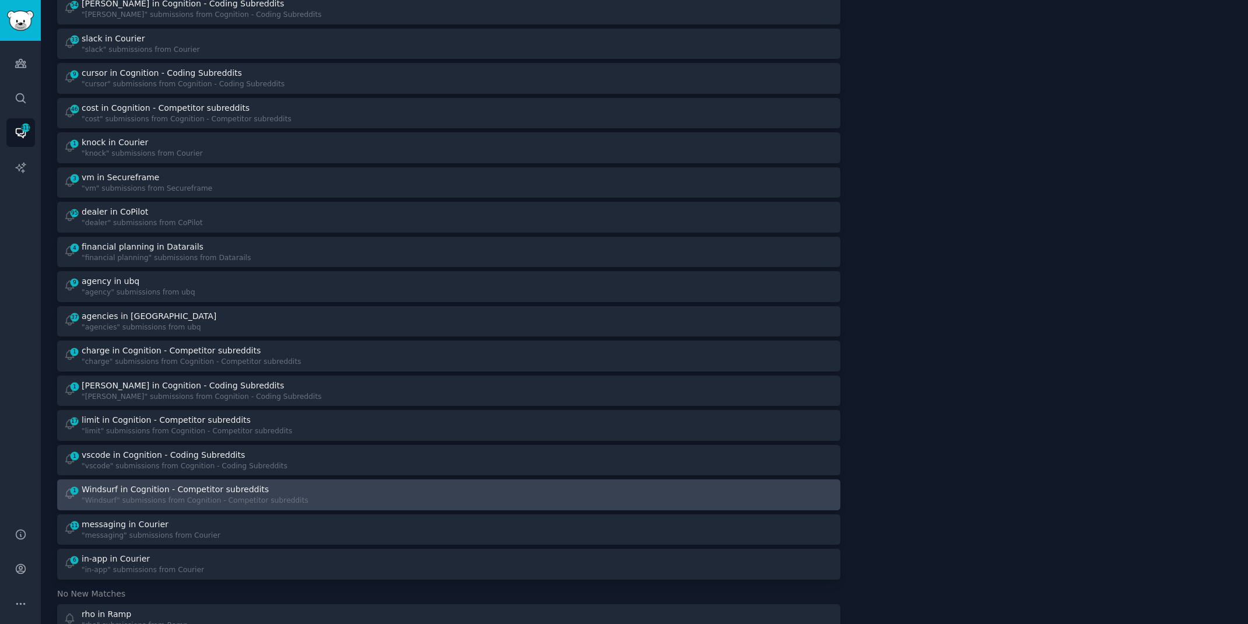
click at [307, 488] on div "1 Windsurf in Cognition - Competitor subreddits "Windsurf" submissions from Cog…" at bounding box center [252, 494] width 377 height 23
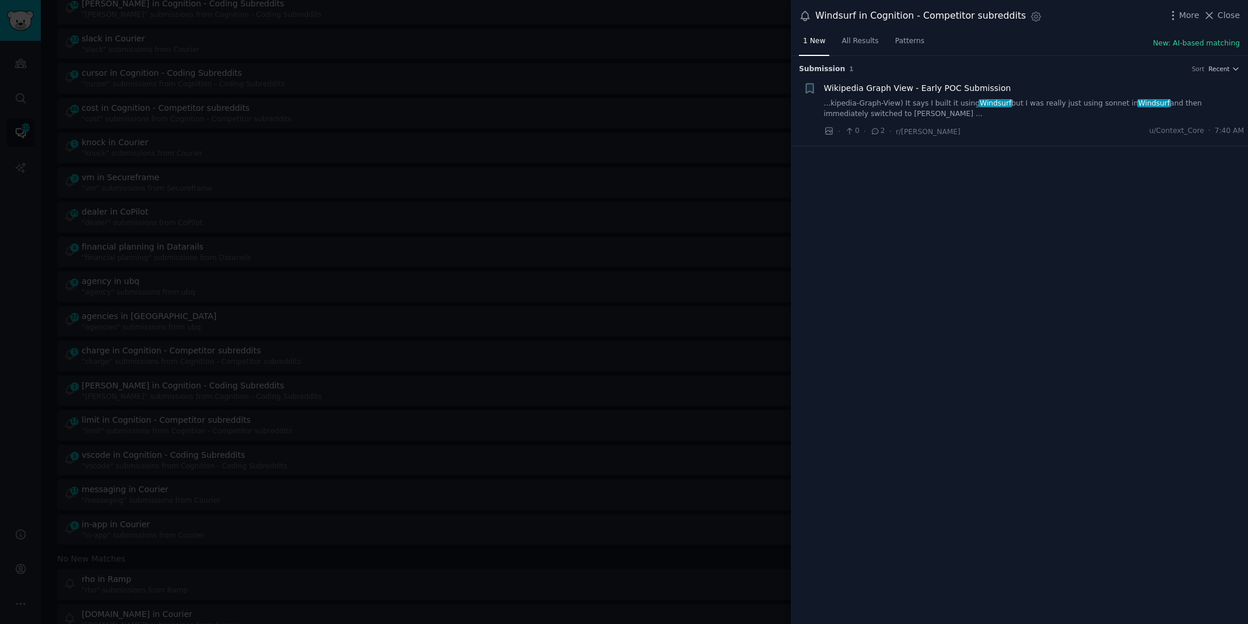
click at [1114, 106] on link "...kipedia-Graph-View) It says I built it using Windsurf but I was really just …" at bounding box center [1034, 109] width 420 height 20
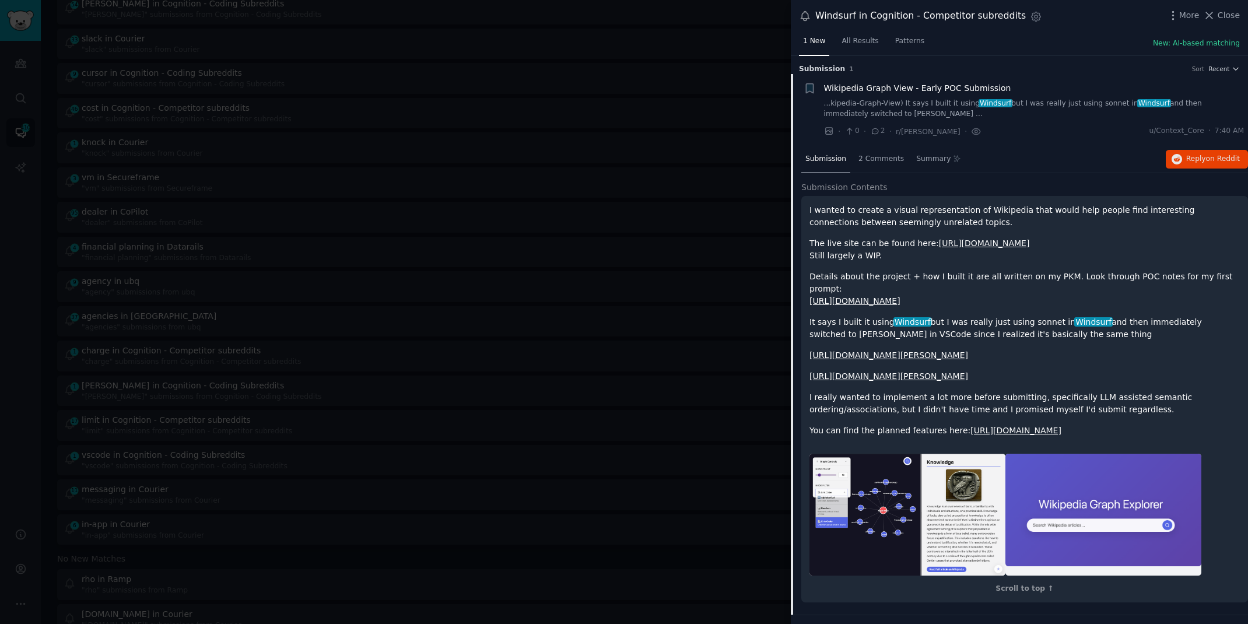
scroll to position [15, 0]
click at [1218, 11] on span "Close" at bounding box center [1228, 15] width 22 height 12
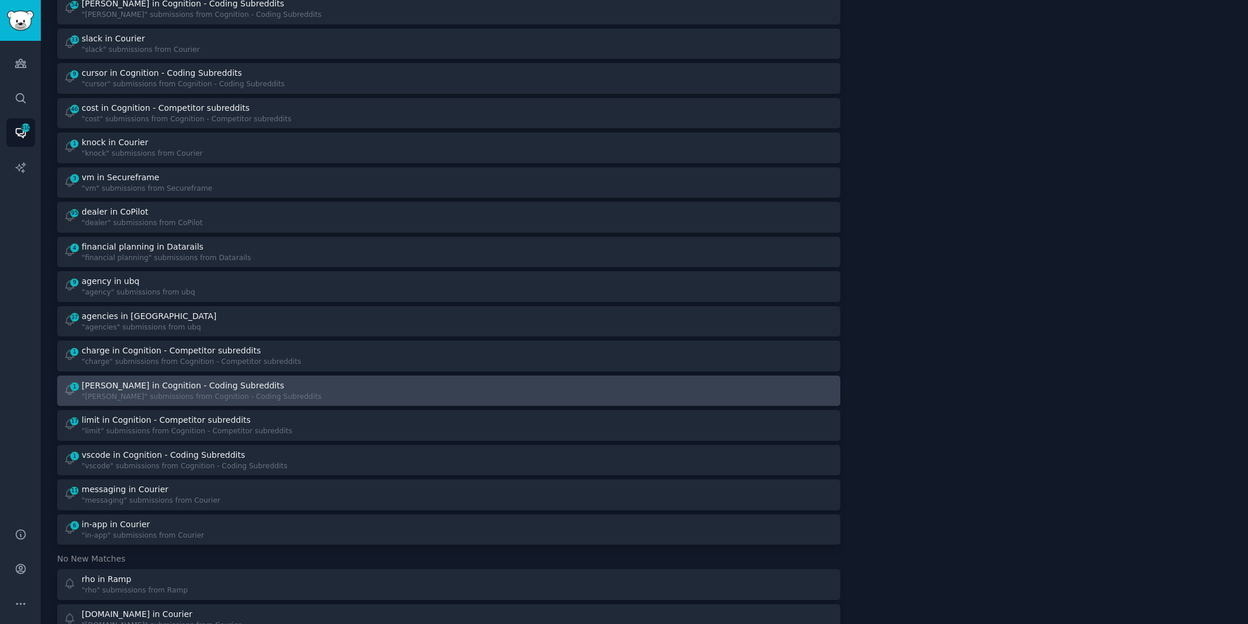
click at [463, 380] on div at bounding box center [645, 391] width 377 height 23
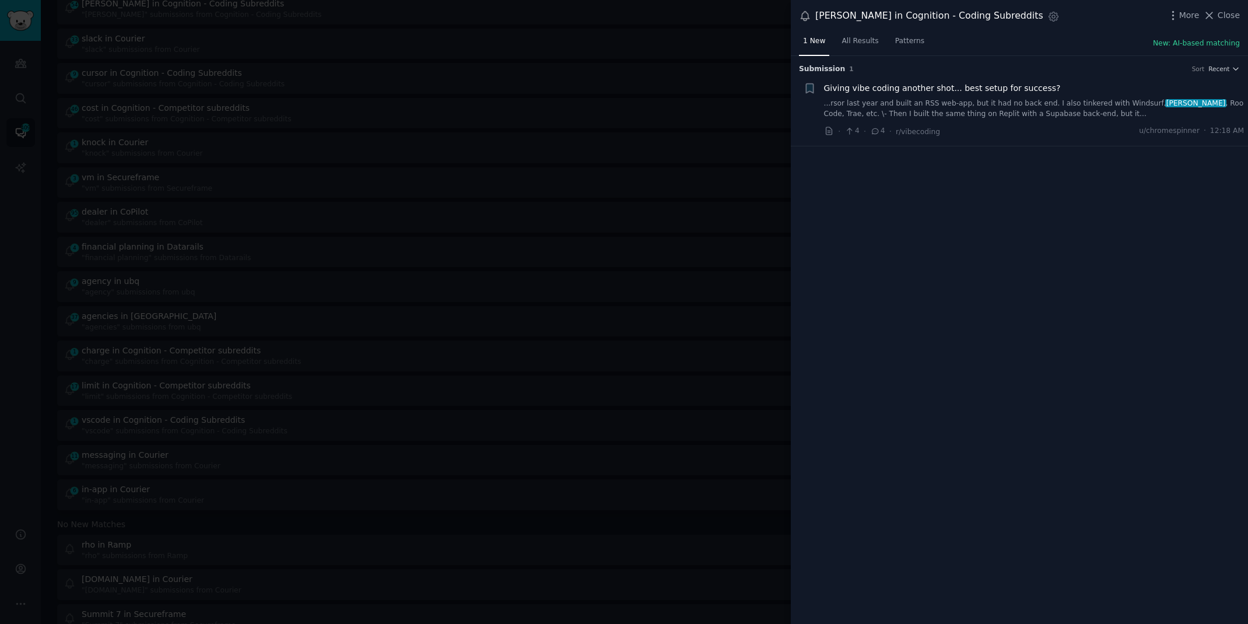
click at [997, 107] on link "...rsor last year and built an RSS web-app, but it had no back end. I also tink…" at bounding box center [1034, 109] width 420 height 20
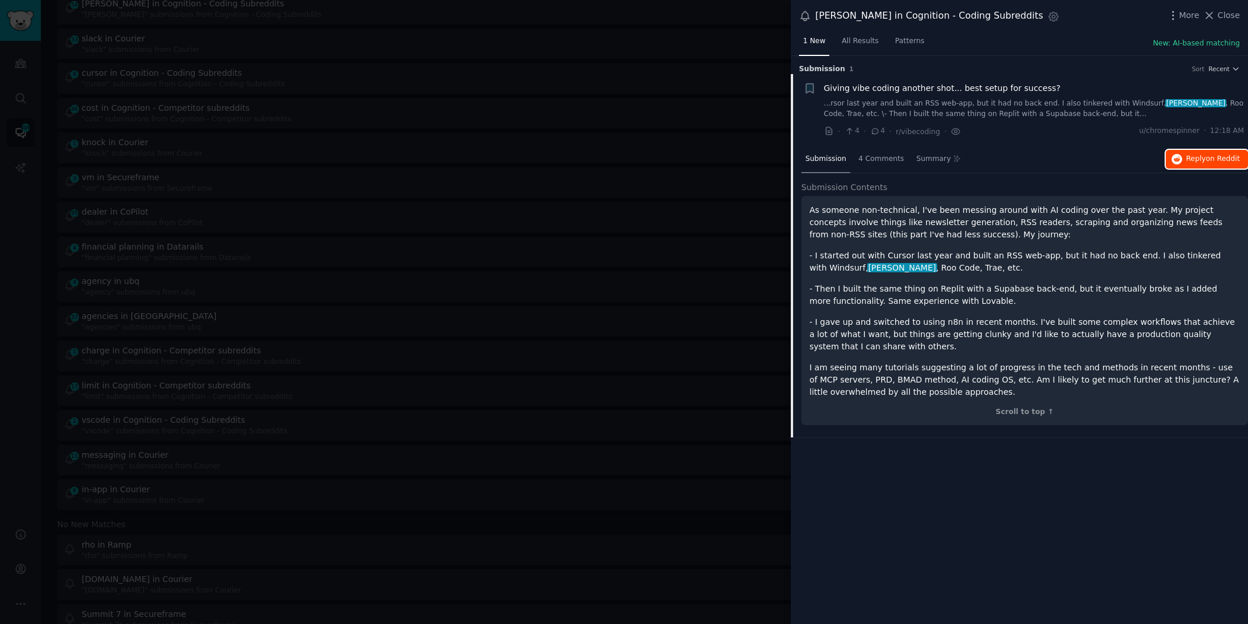
click at [1188, 157] on span "Reply on Reddit" at bounding box center [1213, 159] width 54 height 10
